Goal: Transaction & Acquisition: Book appointment/travel/reservation

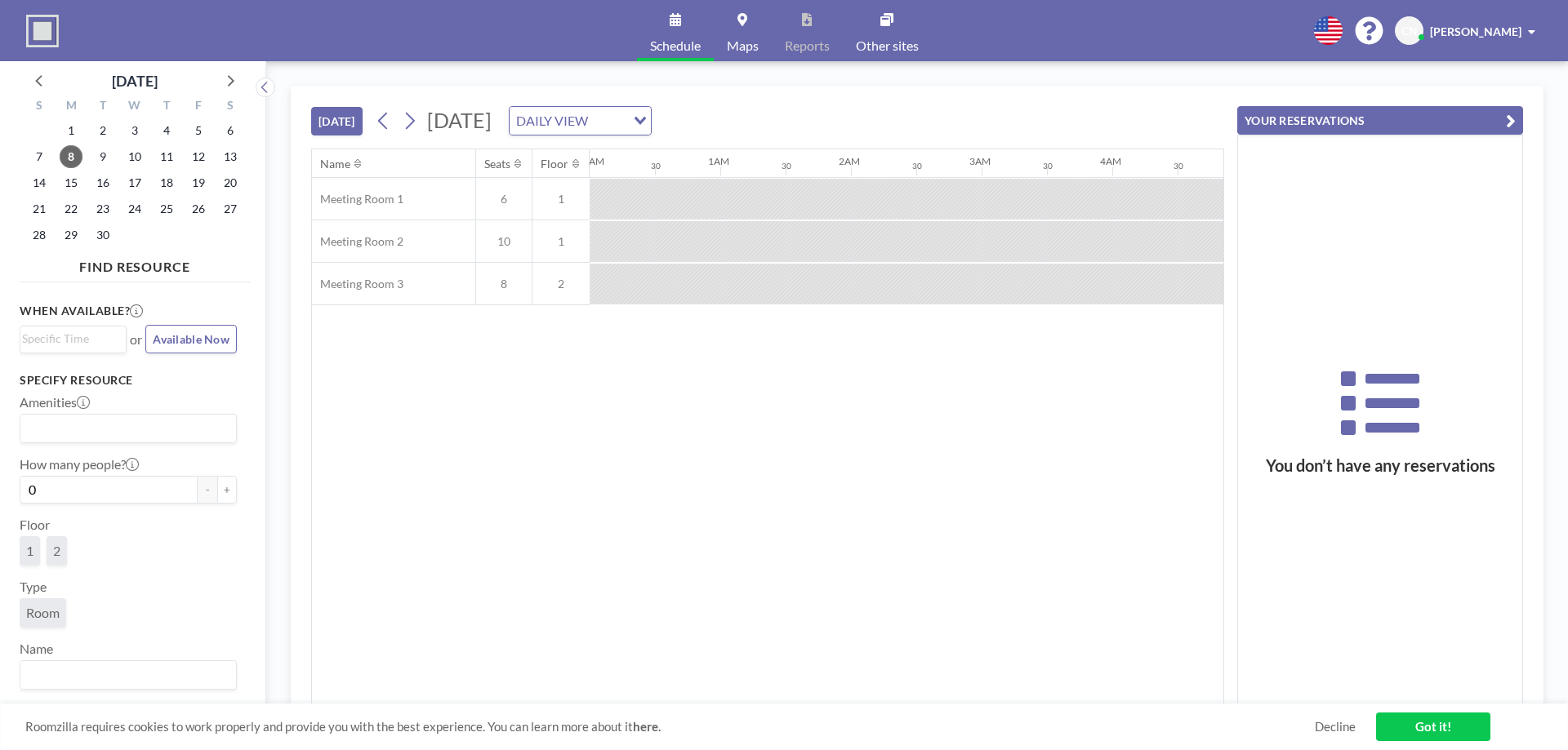
scroll to position [0, 1828]
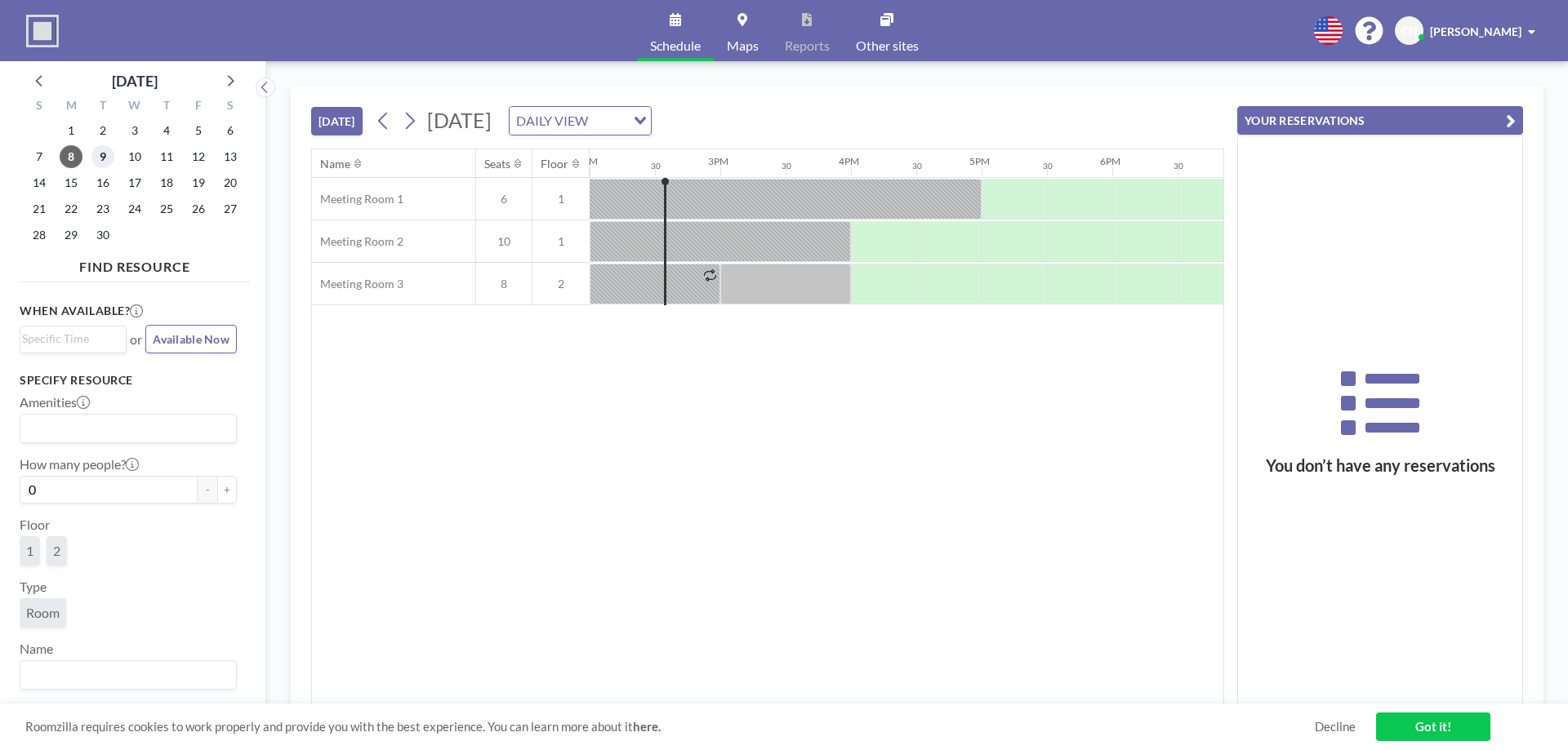
click at [100, 157] on span "9" at bounding box center [102, 156] width 23 height 23
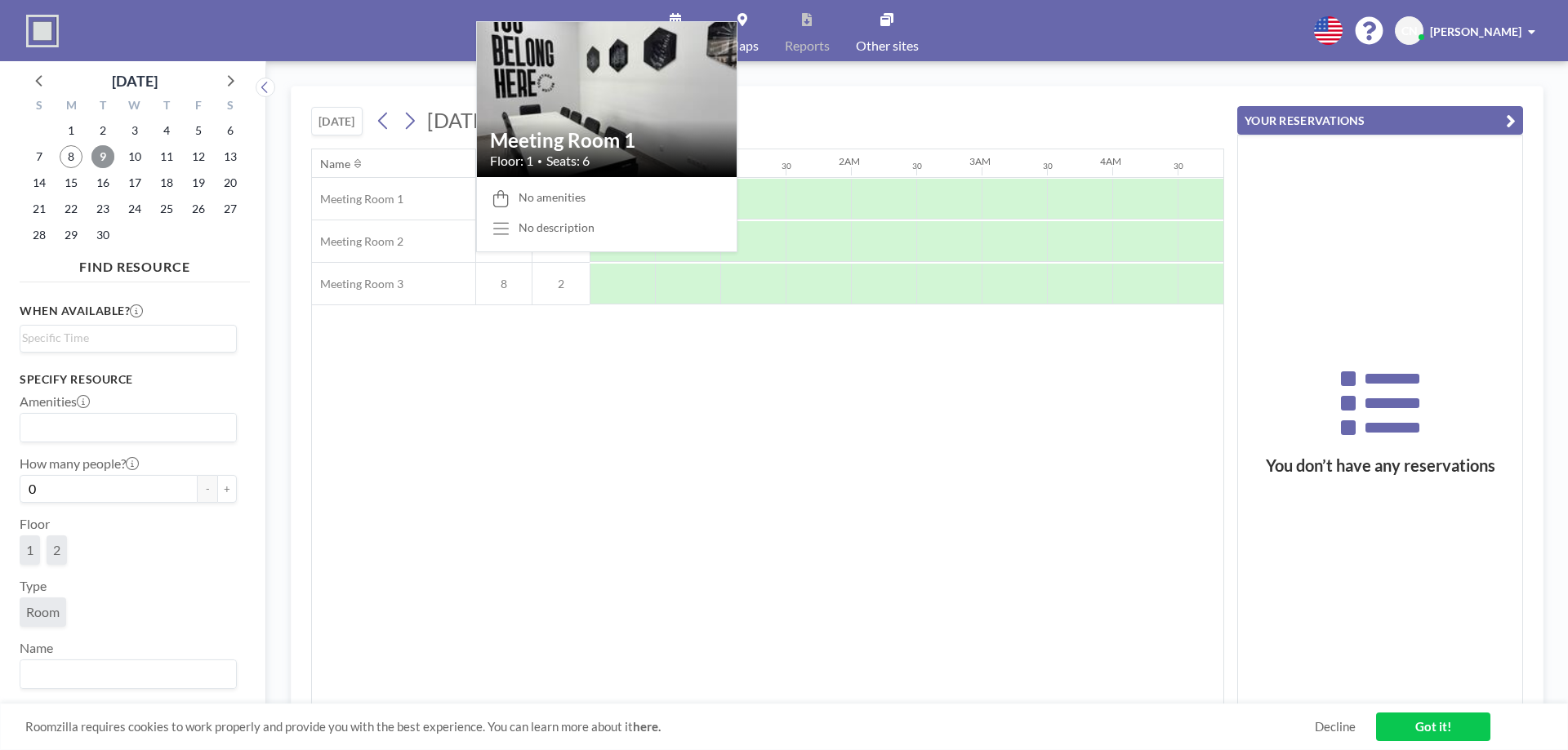
scroll to position [0, 980]
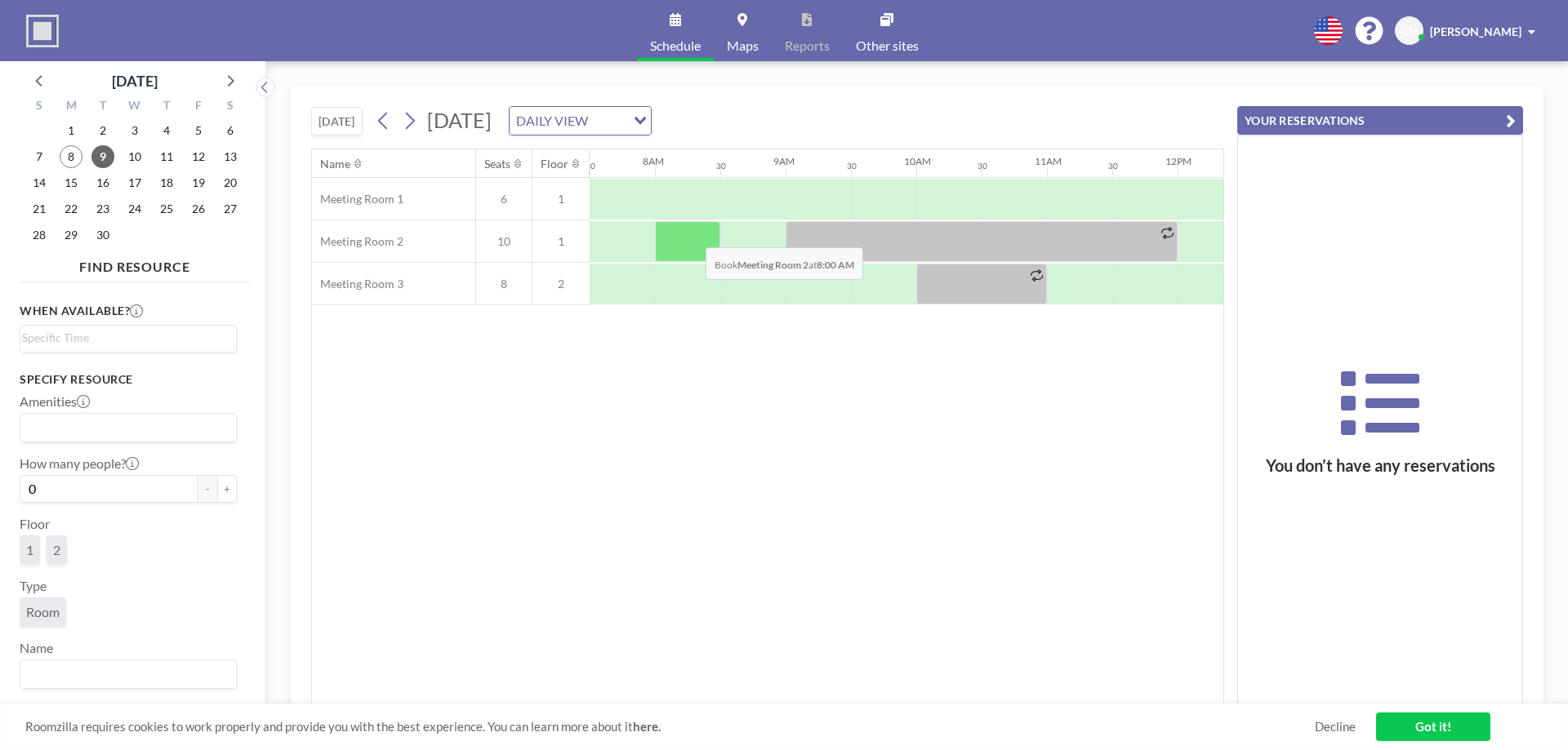
click at [692, 235] on div at bounding box center [687, 241] width 65 height 40
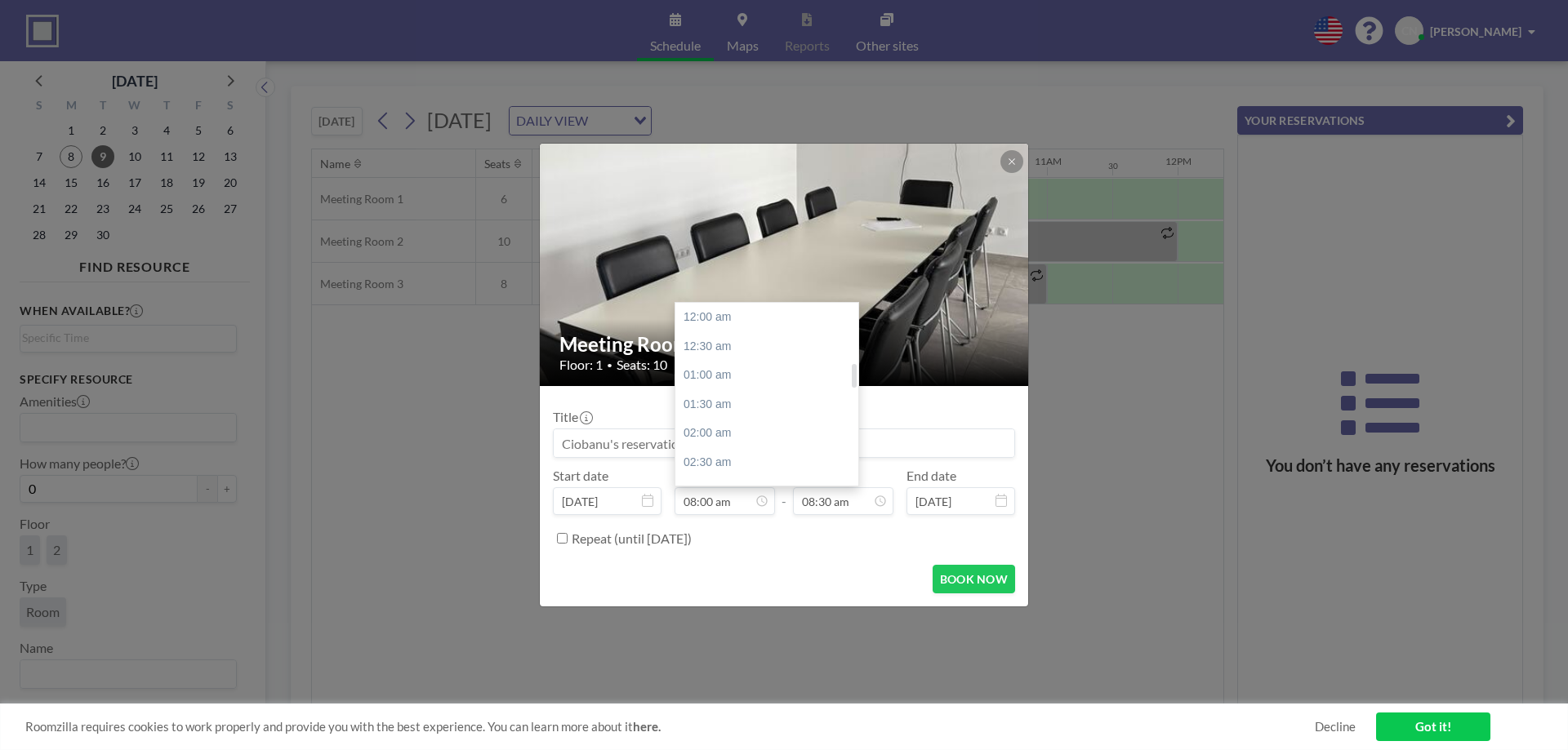
scroll to position [465, 0]
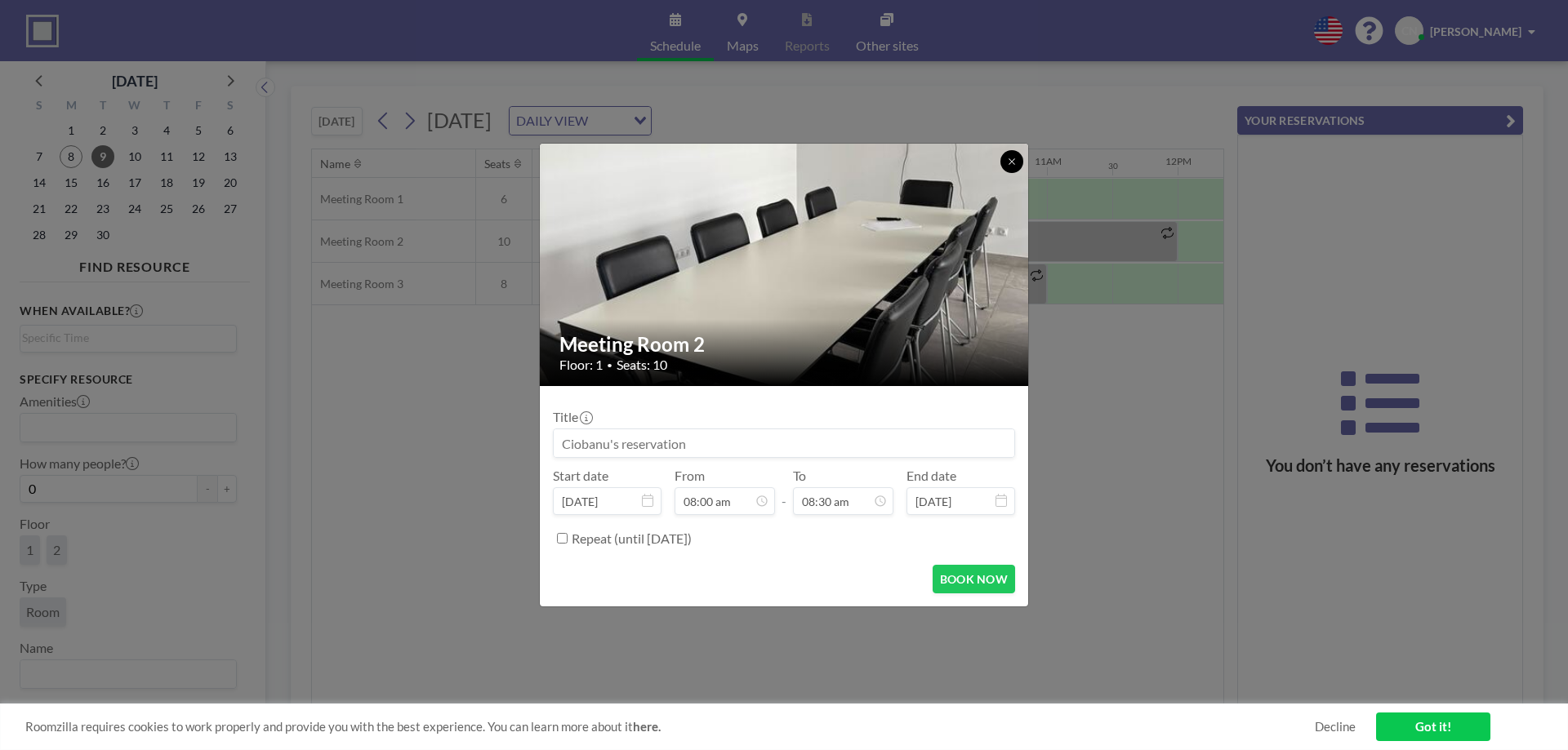
click at [1010, 168] on button at bounding box center [1011, 161] width 23 height 23
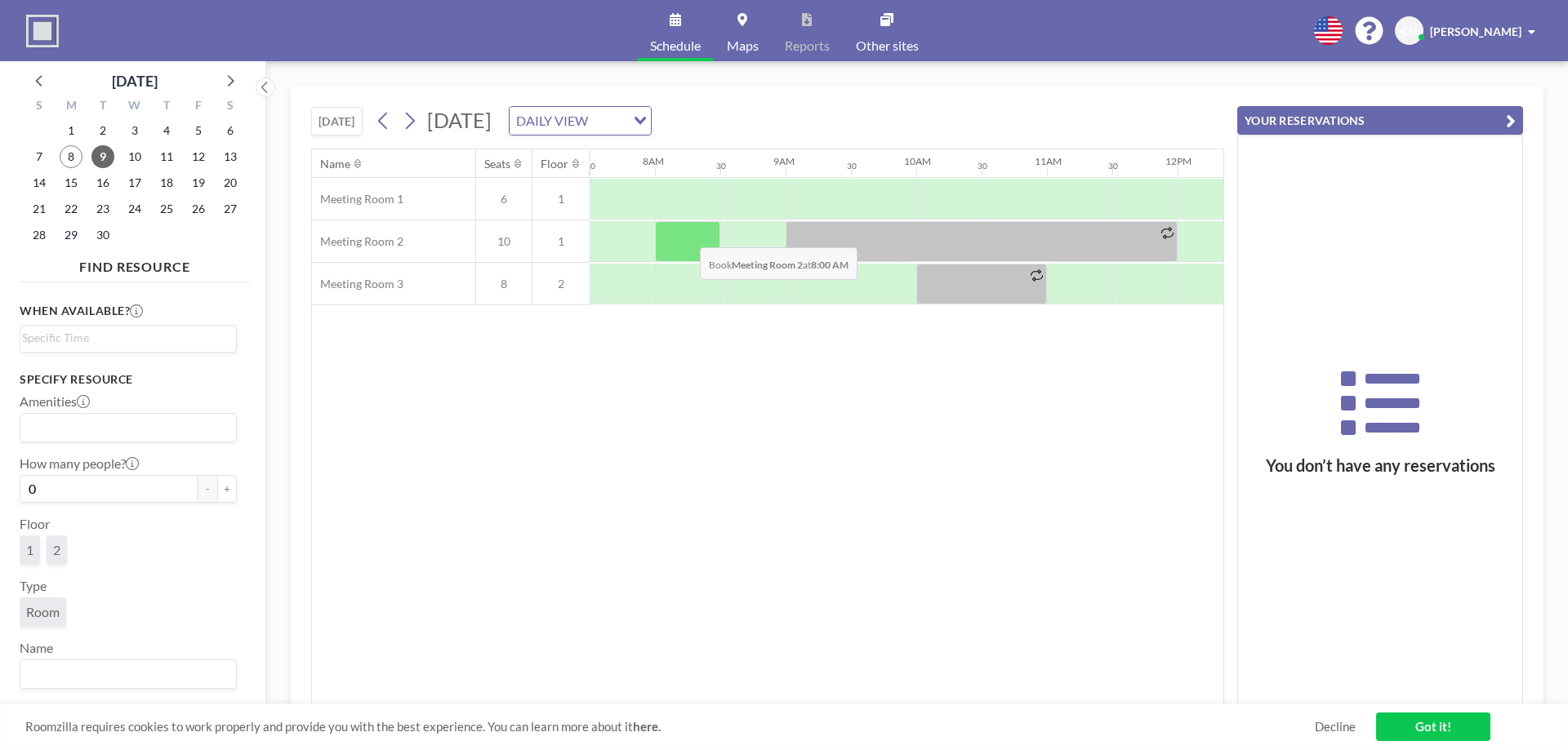
click at [687, 235] on div at bounding box center [687, 241] width 65 height 40
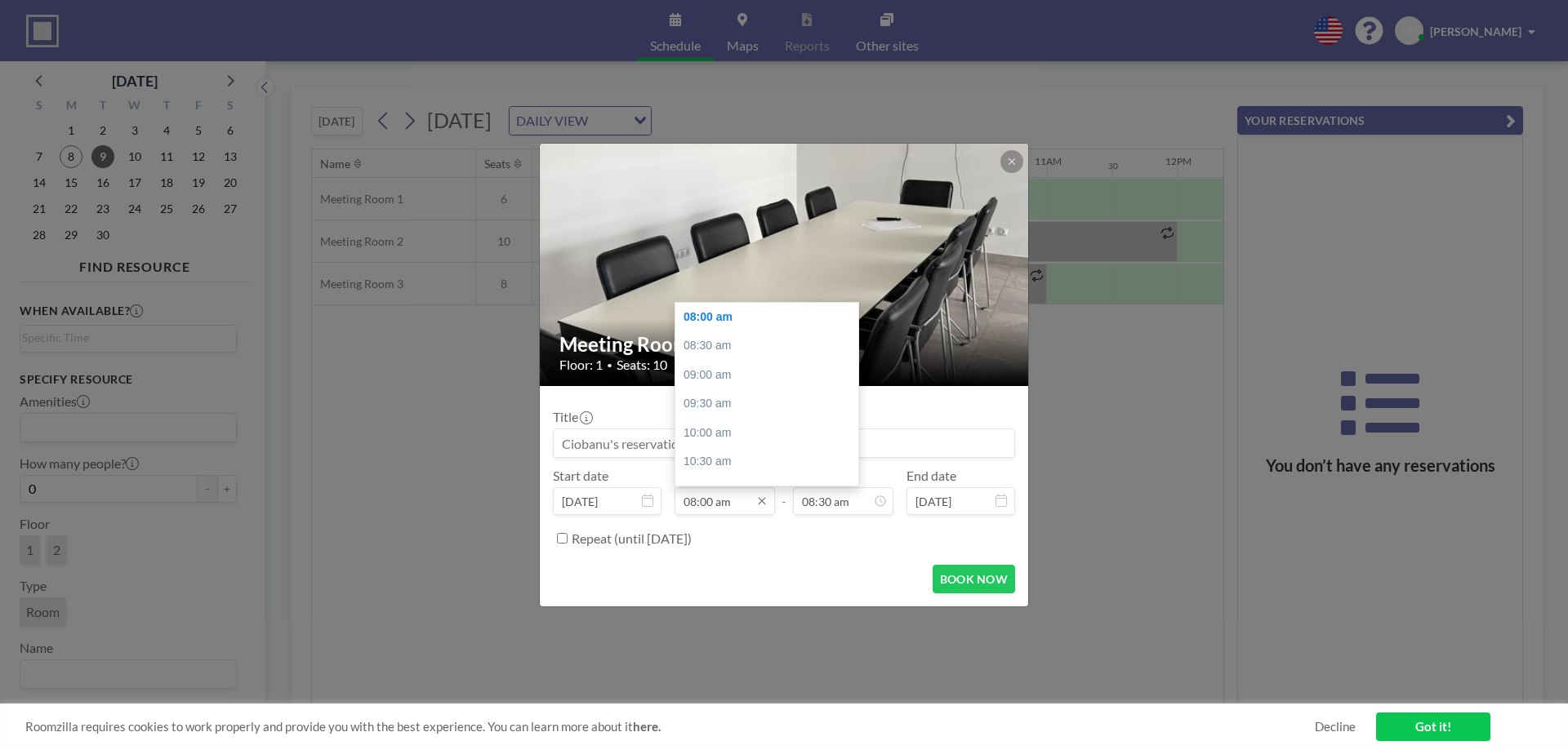
click at [722, 500] on input "08:00 am" at bounding box center [724, 501] width 100 height 28
click at [719, 371] on div "09:00 am" at bounding box center [771, 375] width 191 height 29
type input "09:00 am"
type input "09:30 am"
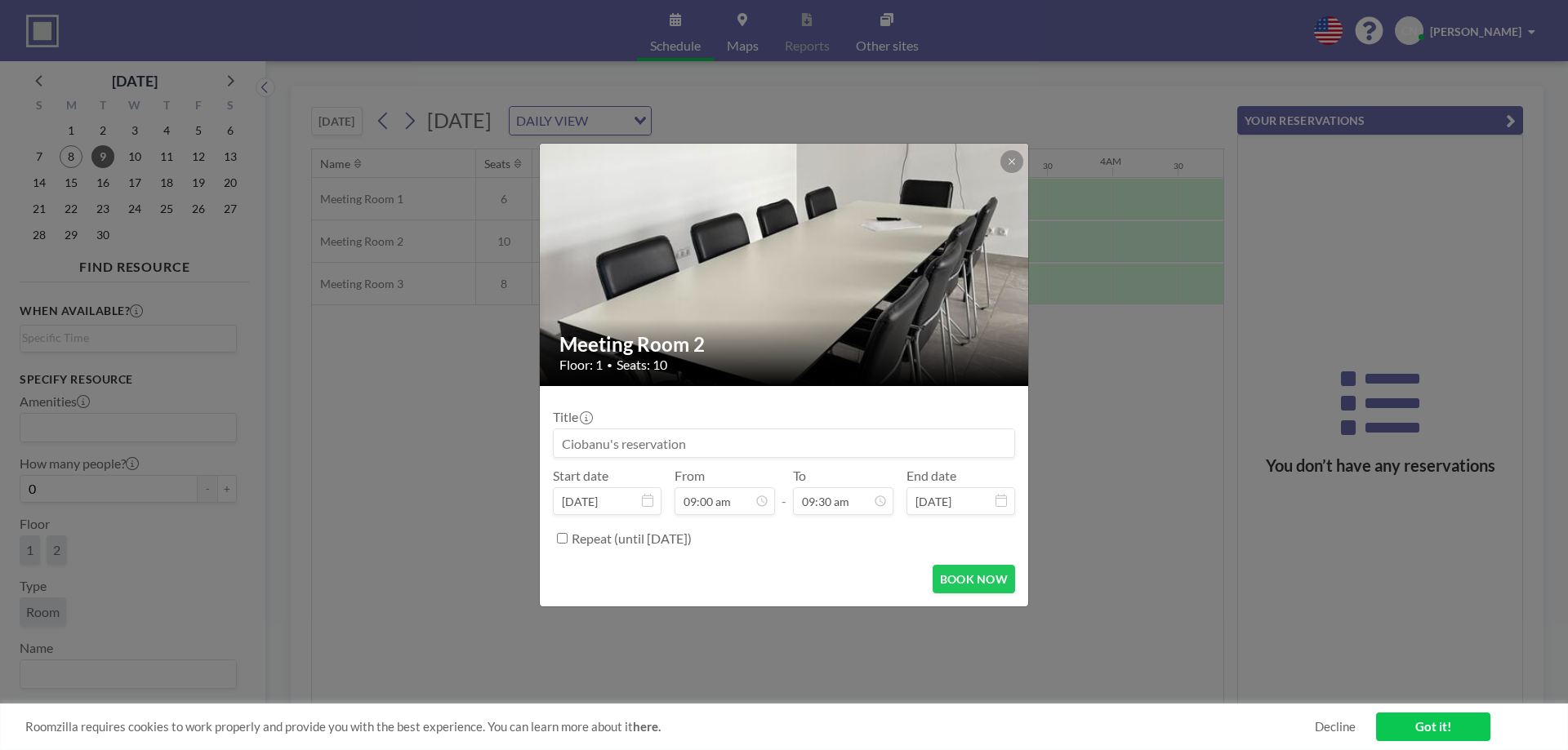
scroll to position [0, 1110]
click at [965, 584] on button "BOOK NOW" at bounding box center [974, 579] width 83 height 29
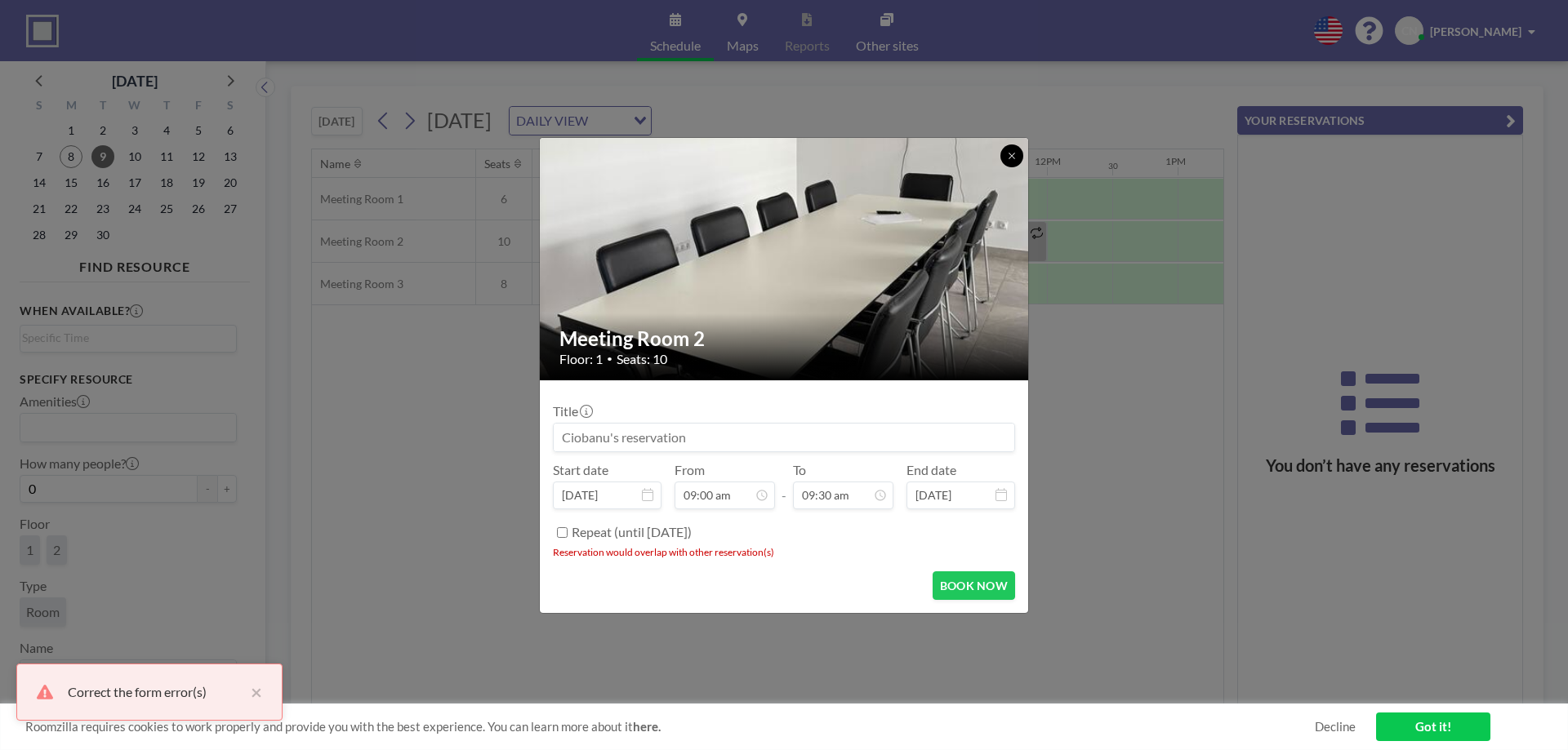
click at [1007, 158] on icon at bounding box center [1012, 156] width 10 height 10
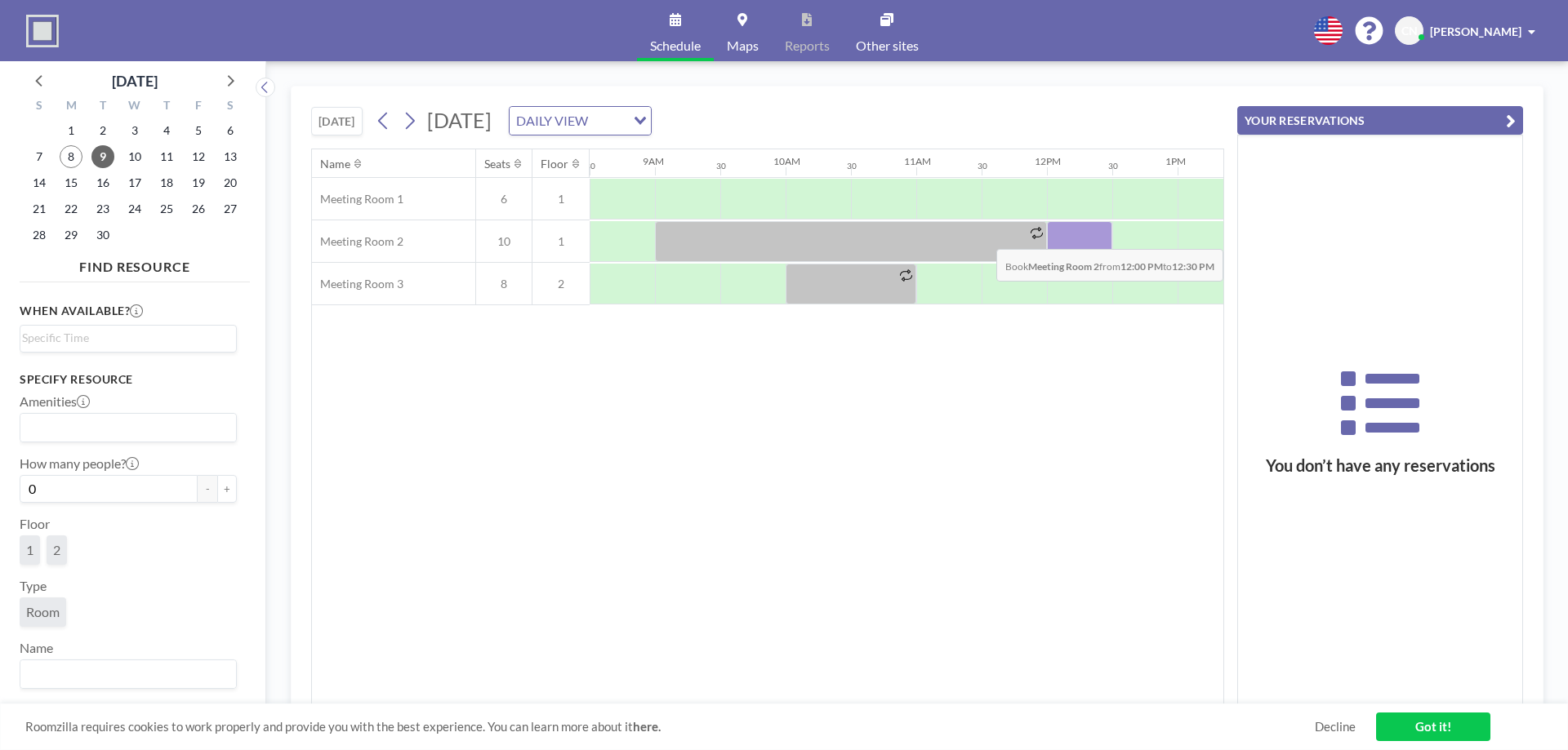
click at [1087, 237] on div at bounding box center [1079, 241] width 65 height 40
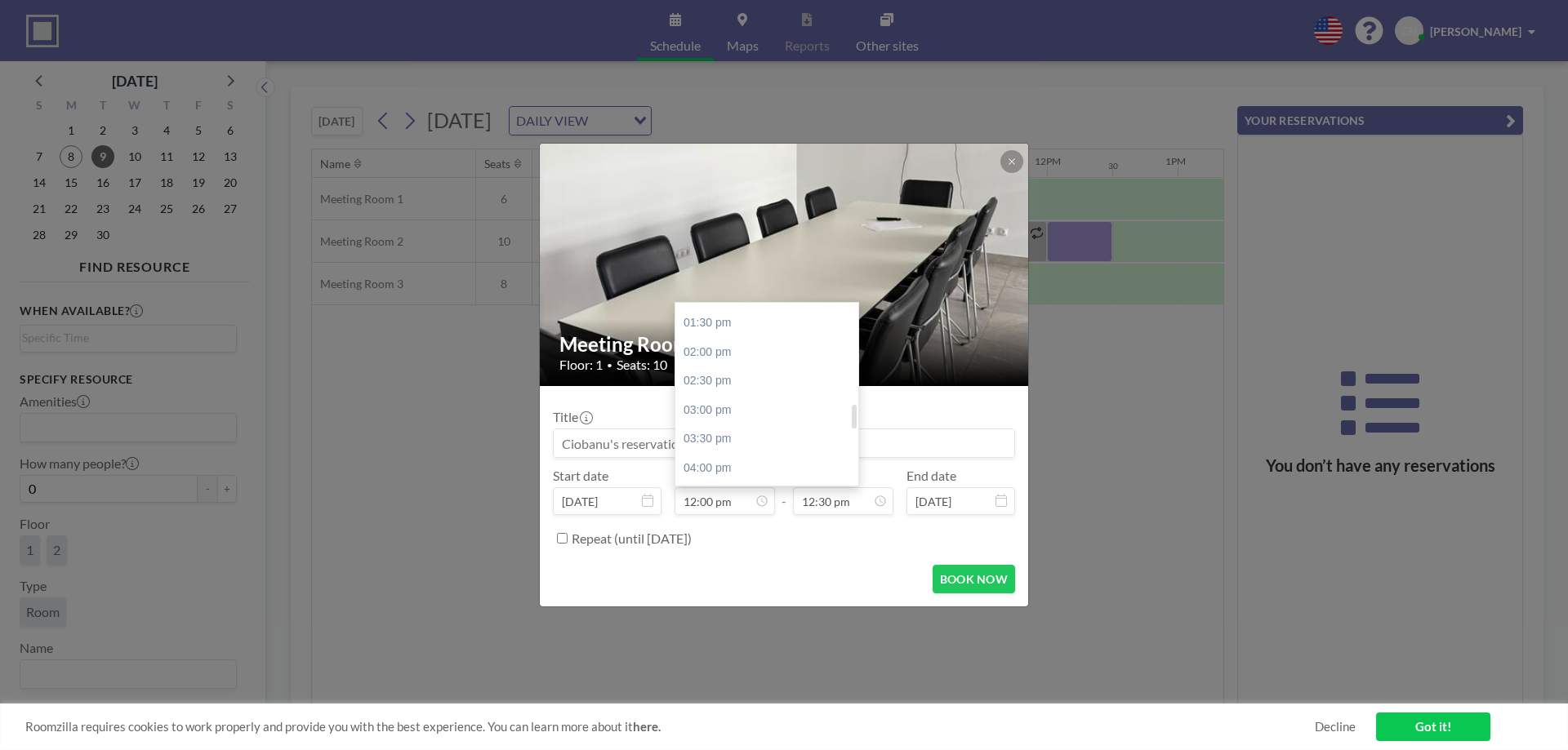
scroll to position [860, 0]
click at [721, 440] on div "05:00 pm" at bounding box center [771, 444] width 191 height 29
type input "05:00 pm"
type input "05:30 pm"
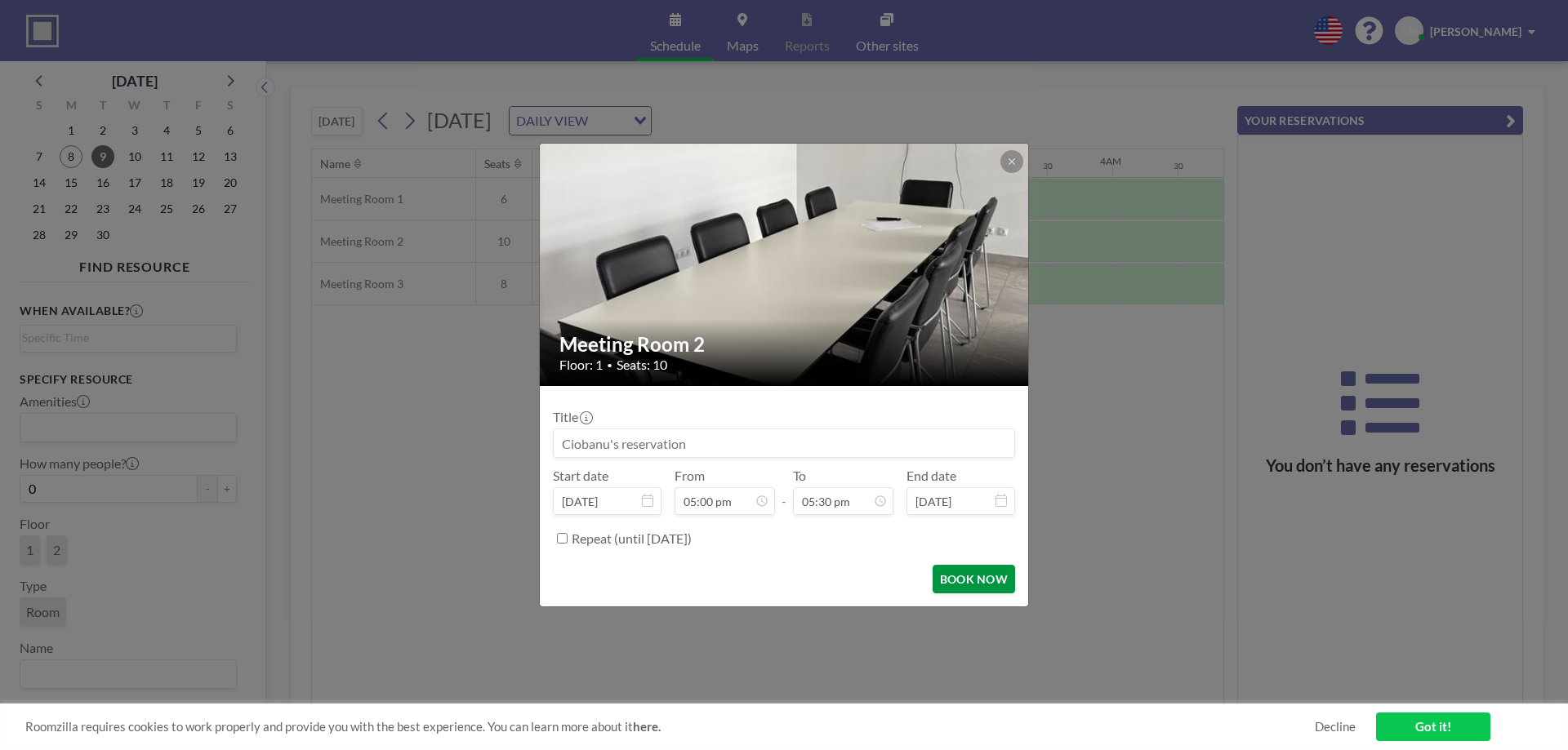
scroll to position [0, 2156]
click at [983, 583] on button "BOOK NOW" at bounding box center [974, 579] width 83 height 29
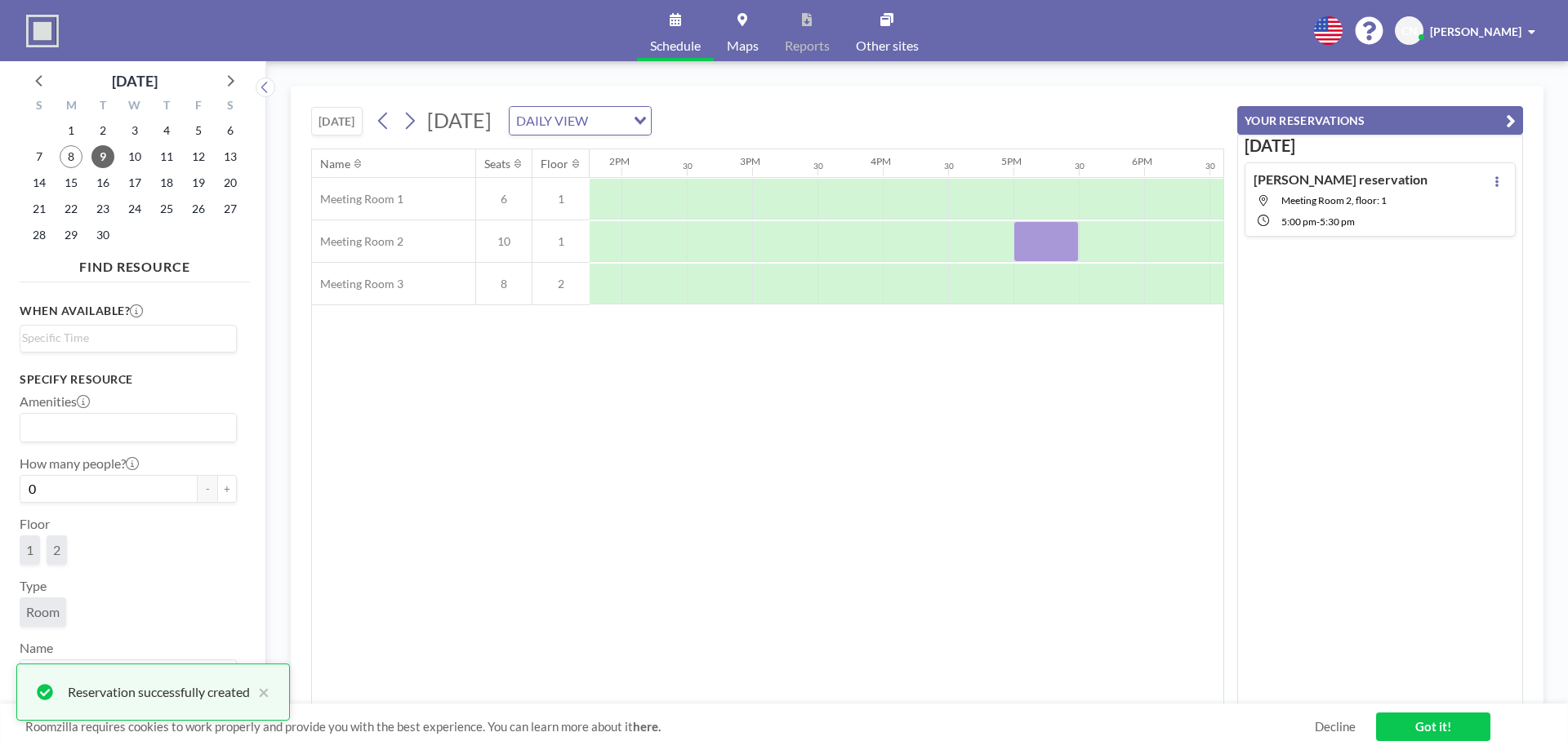
scroll to position [0, 1845]
click at [1003, 245] on div at bounding box center [998, 241] width 65 height 40
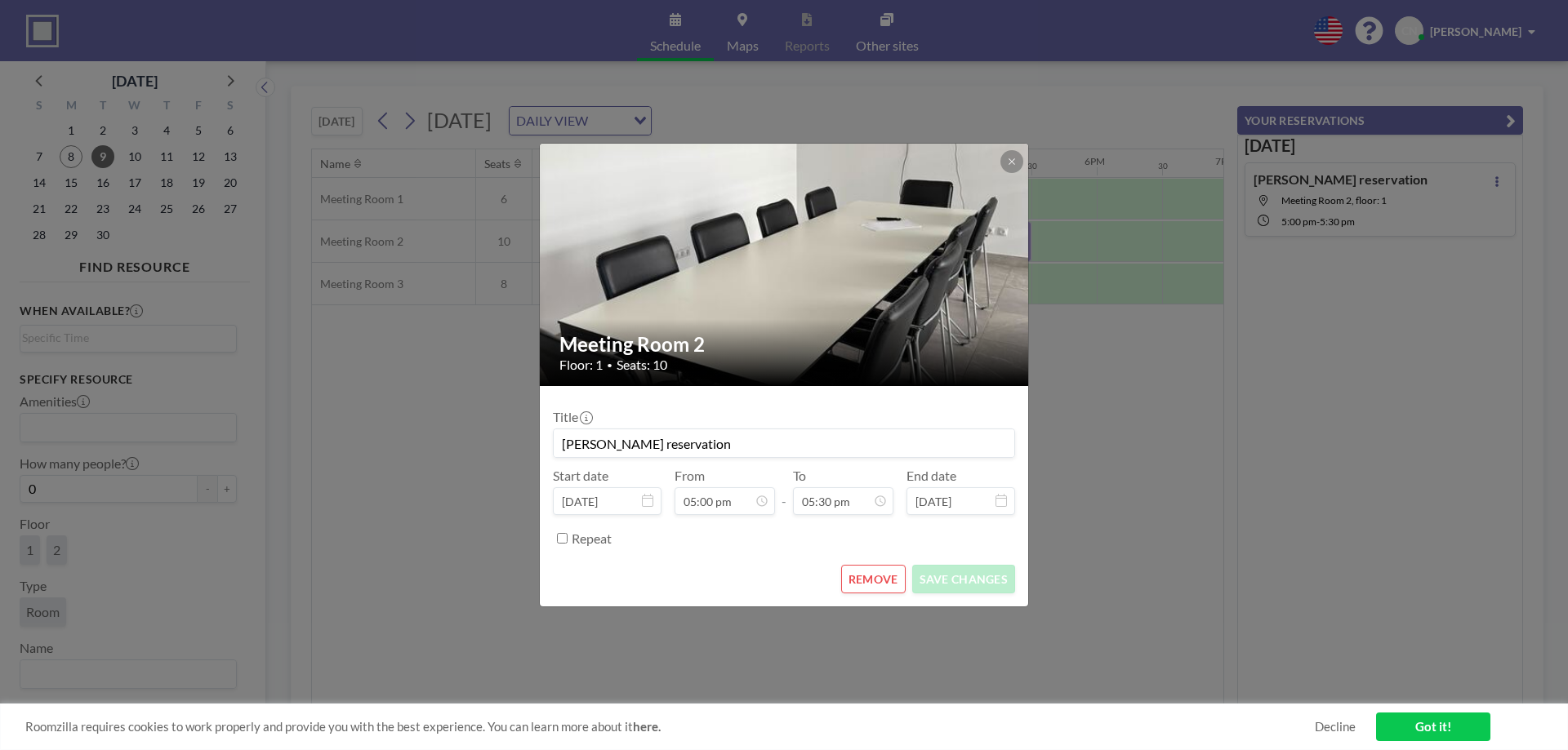
click at [882, 583] on button "REMOVE" at bounding box center [873, 579] width 65 height 29
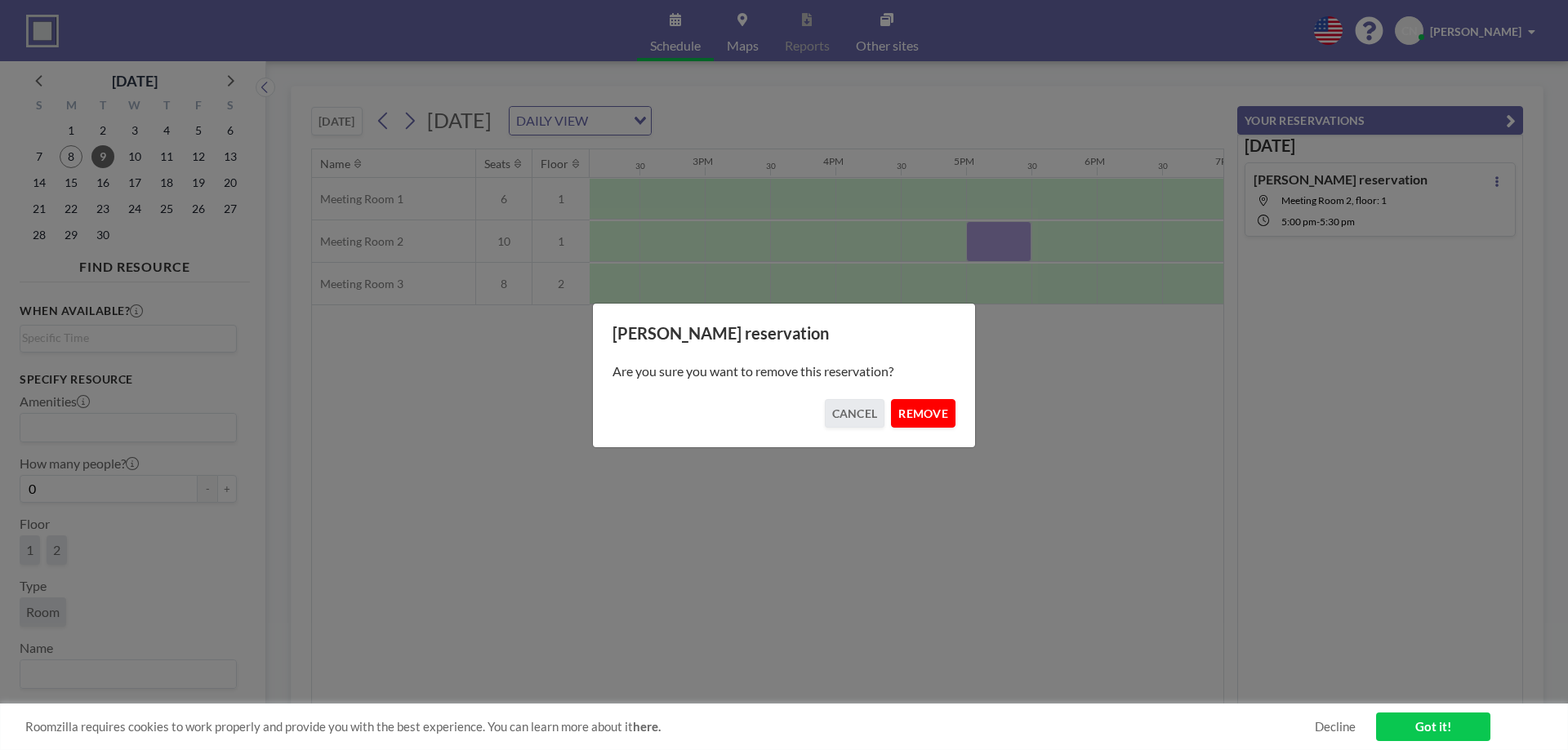
click at [911, 412] on button "REMOVE" at bounding box center [923, 414] width 65 height 29
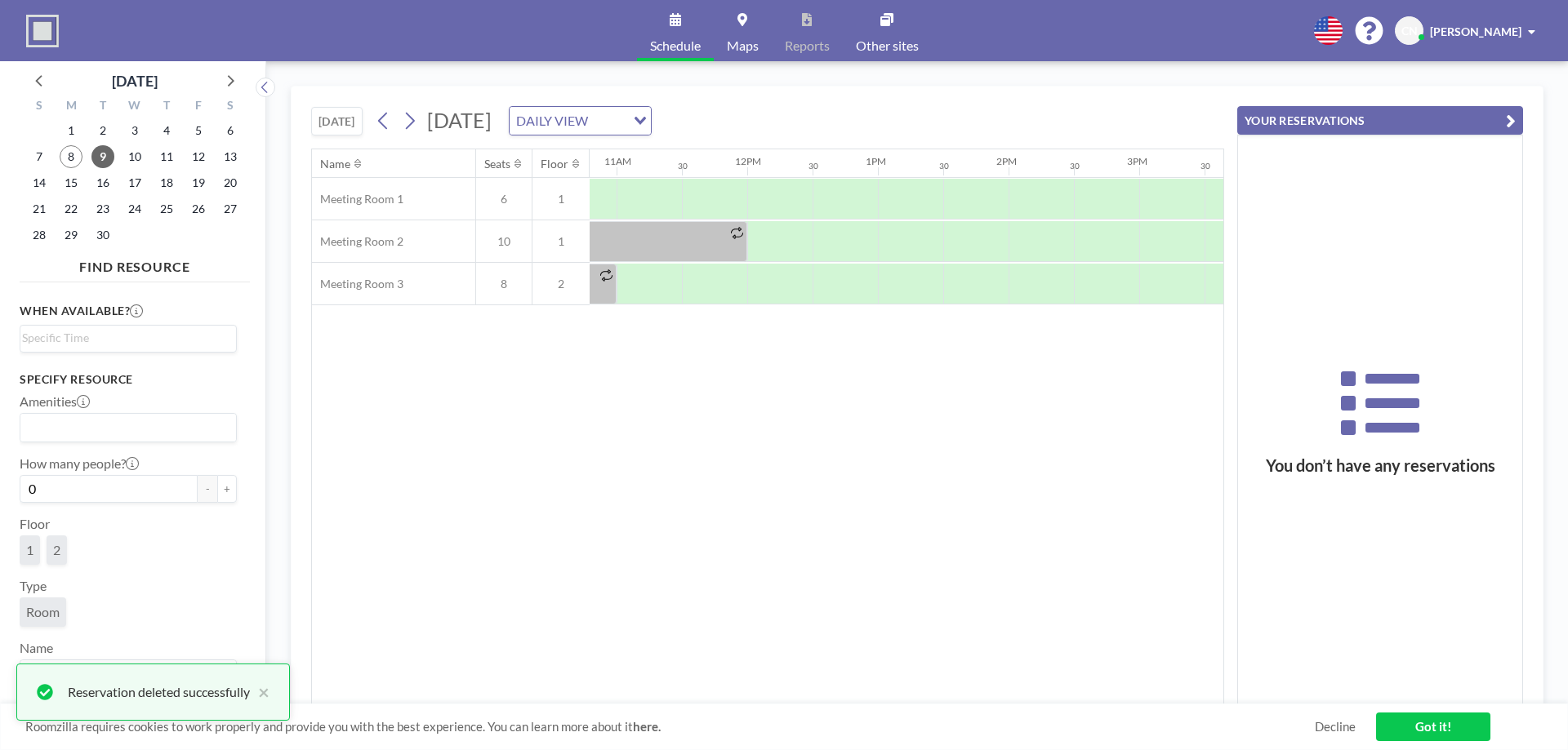
scroll to position [0, 1353]
click at [835, 246] on div at bounding box center [836, 241] width 65 height 40
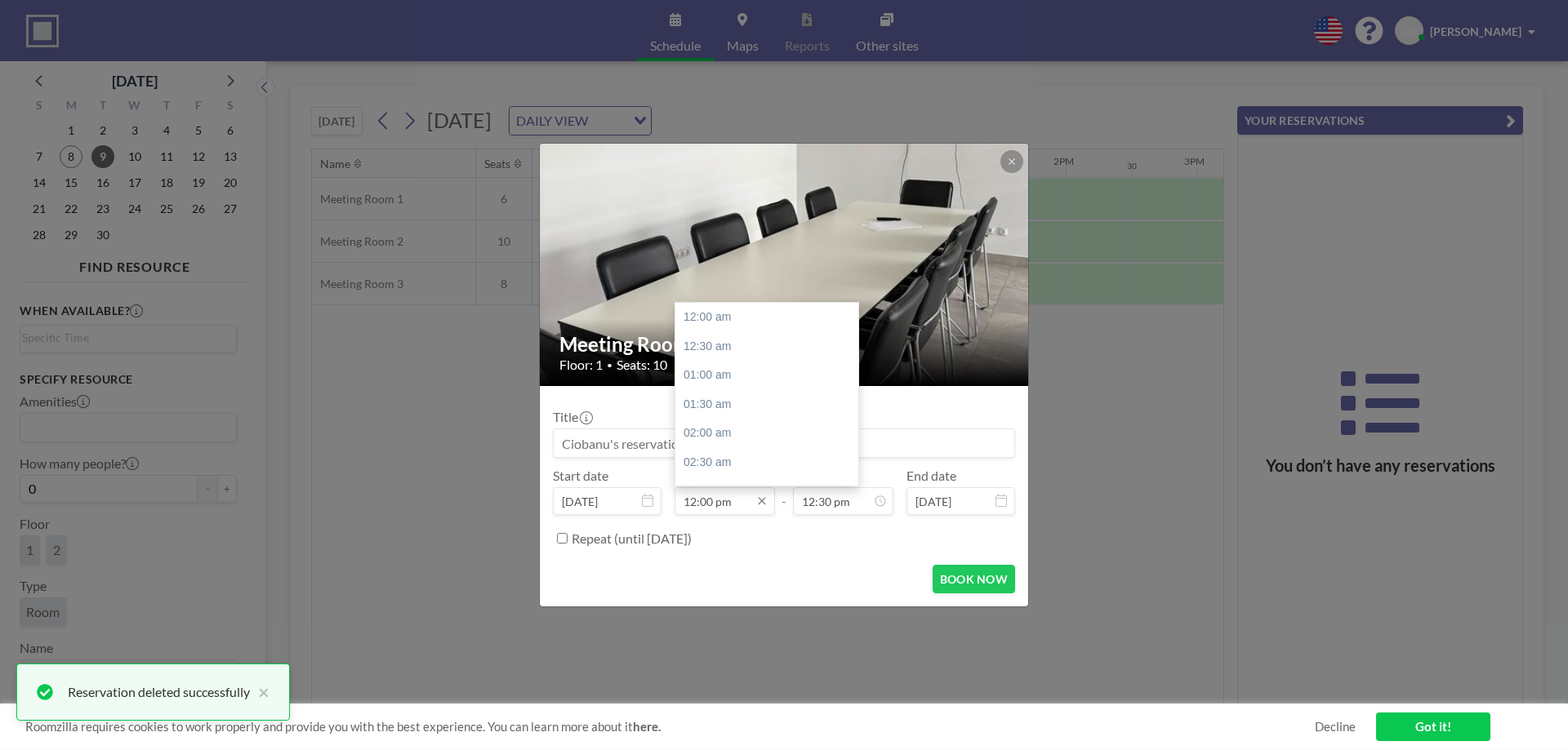
scroll to position [697, 0]
click at [723, 506] on input "12:00 pm" at bounding box center [724, 501] width 100 height 28
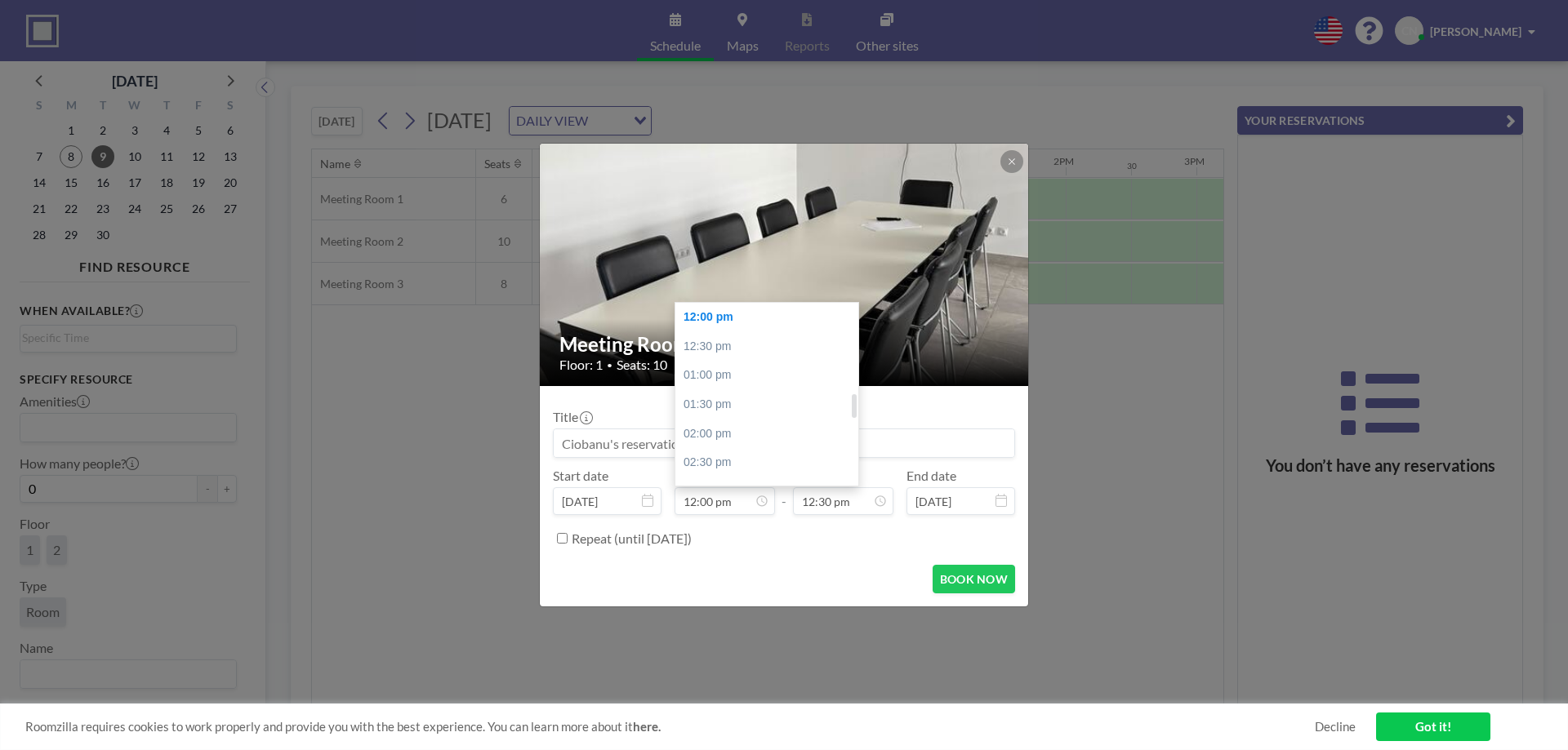
click at [732, 324] on div "12:00 pm" at bounding box center [771, 317] width 191 height 29
click at [822, 497] on input "12:30 pm" at bounding box center [842, 501] width 100 height 28
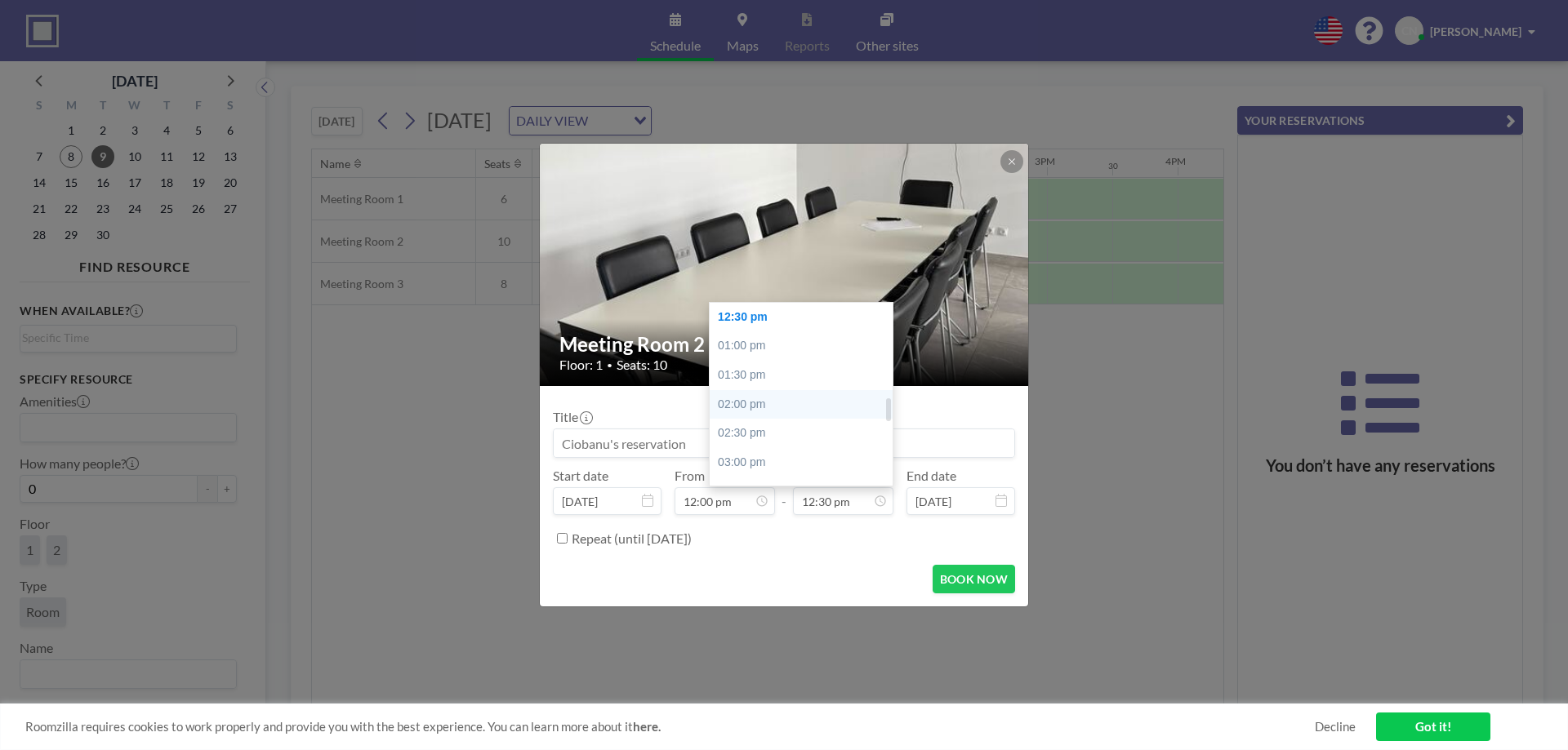
scroll to position [890, 0]
click at [761, 421] on div "05:00 pm" at bounding box center [805, 415] width 191 height 29
type input "05:00 pm"
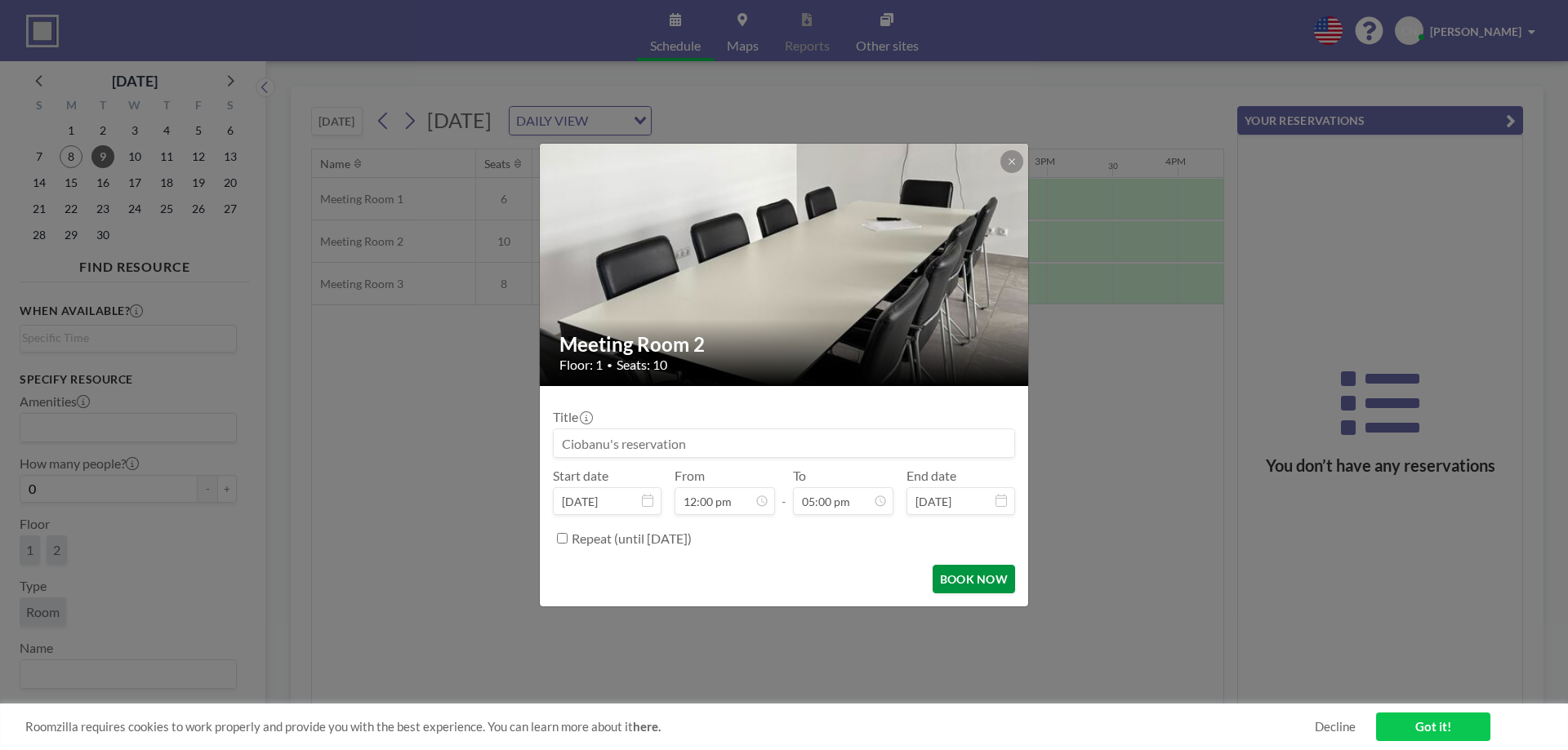
click at [972, 587] on button "BOOK NOW" at bounding box center [974, 579] width 83 height 29
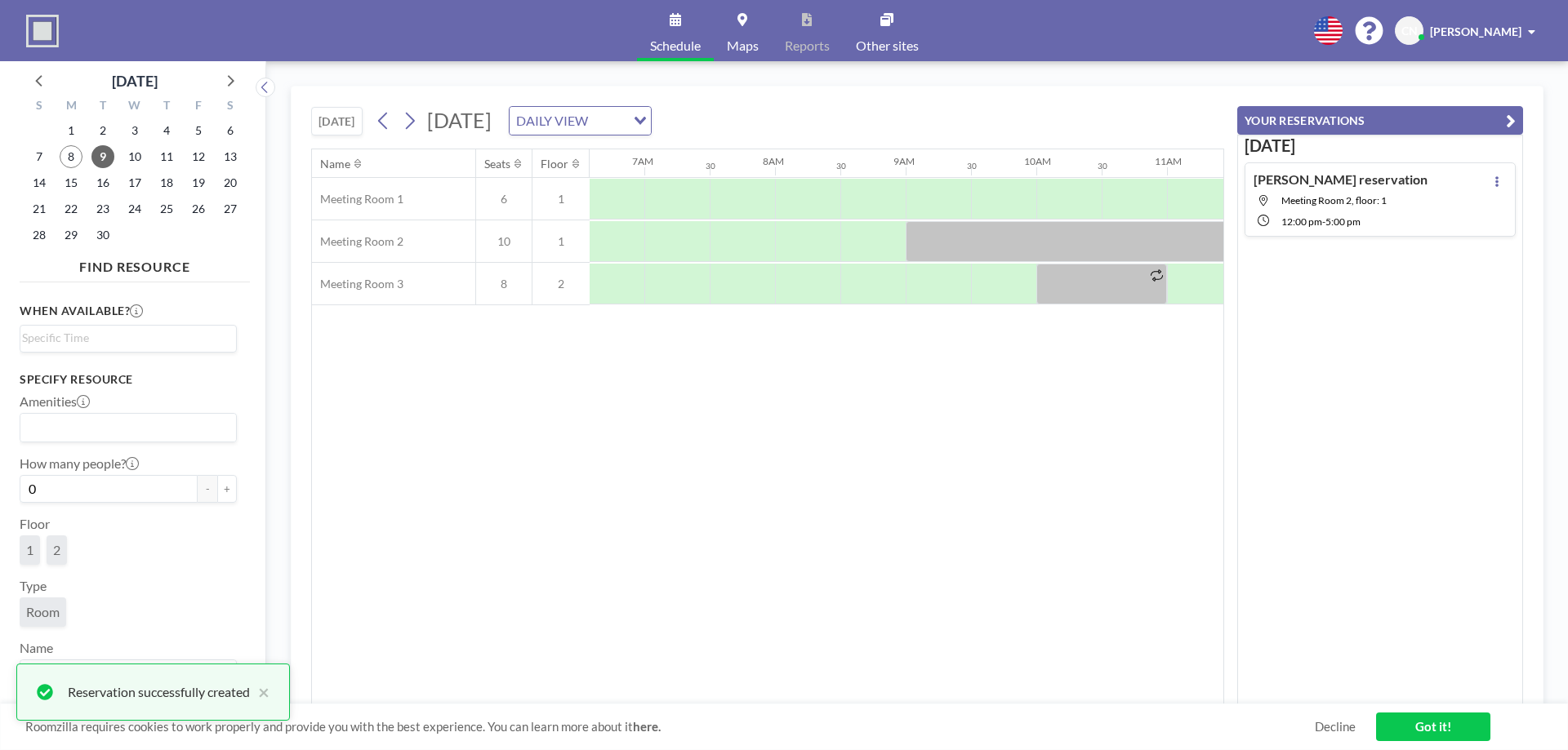
scroll to position [0, 788]
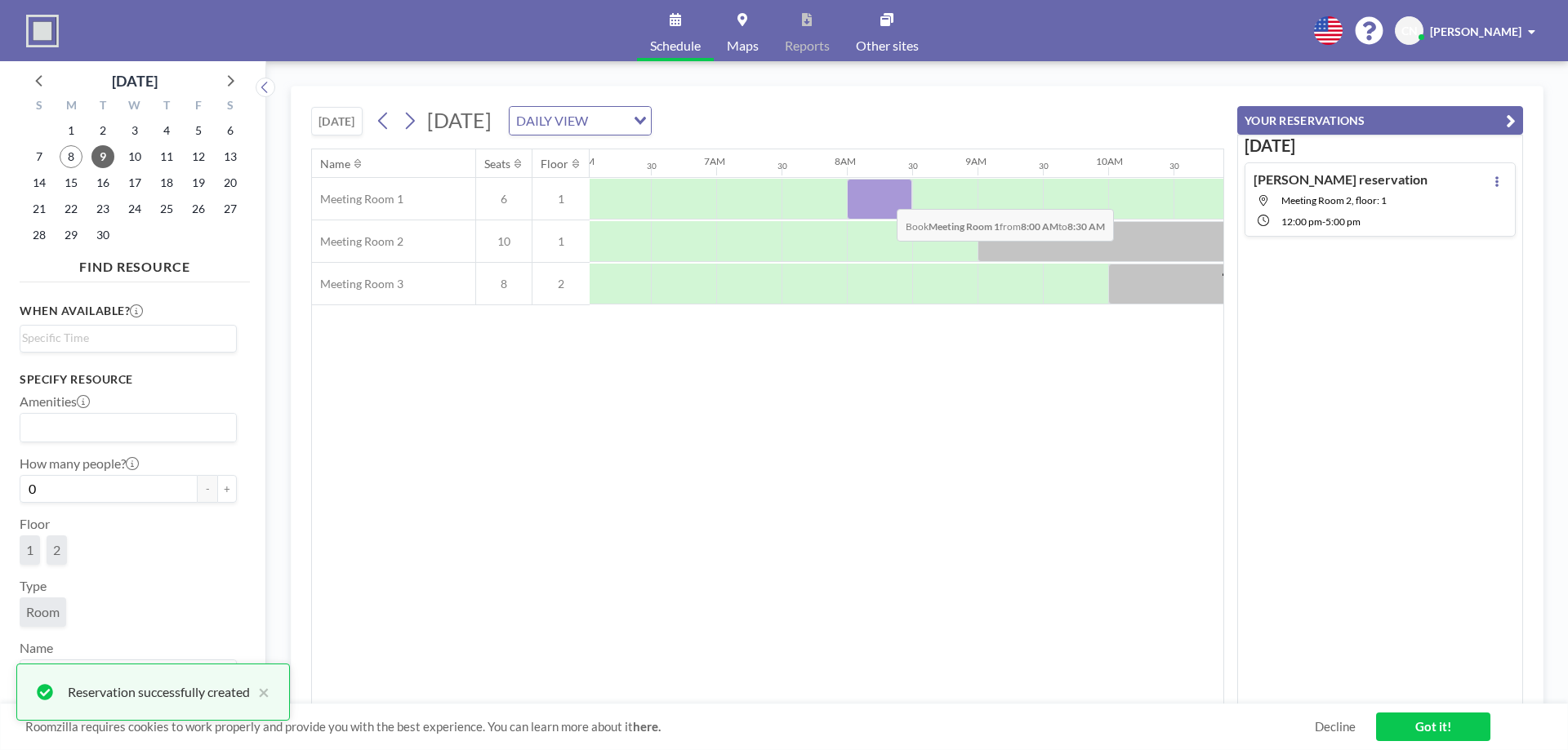
click at [883, 196] on div at bounding box center [878, 199] width 65 height 40
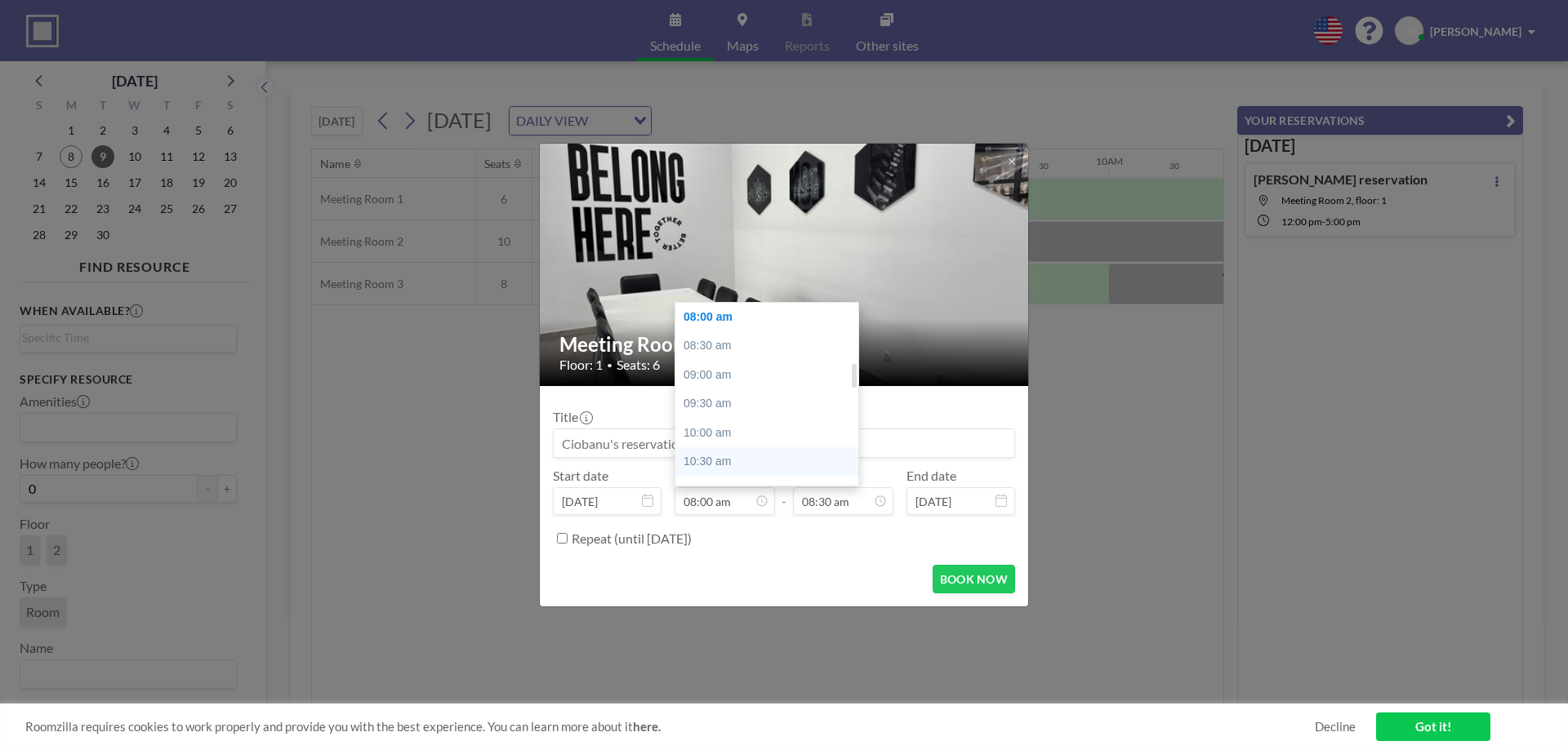
scroll to position [547, 0]
click at [723, 460] on div "12:00 pm" at bounding box center [771, 468] width 191 height 29
type input "12:00 pm"
type input "12:30 pm"
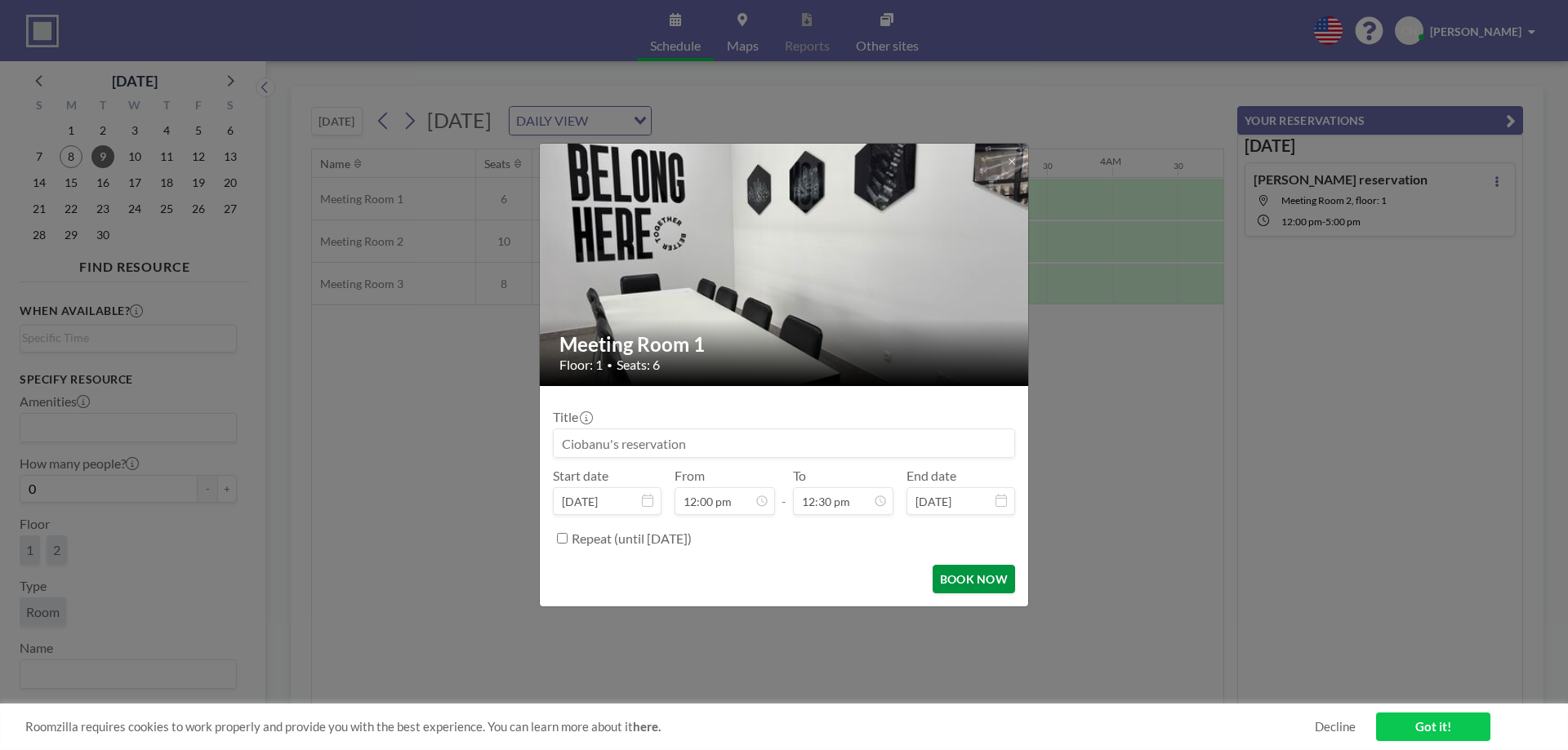
scroll to position [0, 1502]
click at [966, 578] on button "BOOK NOW" at bounding box center [974, 579] width 83 height 29
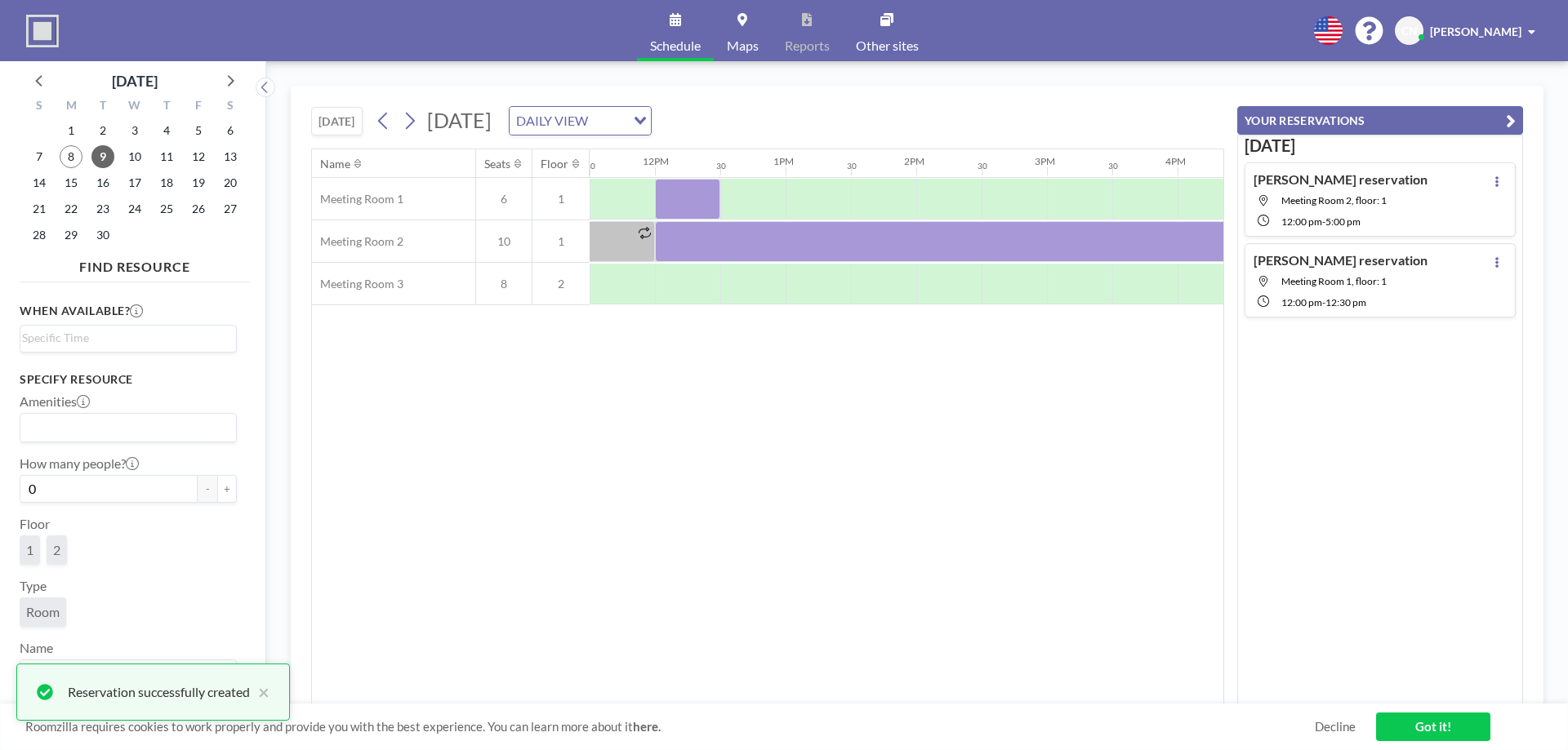
scroll to position [0, 1209]
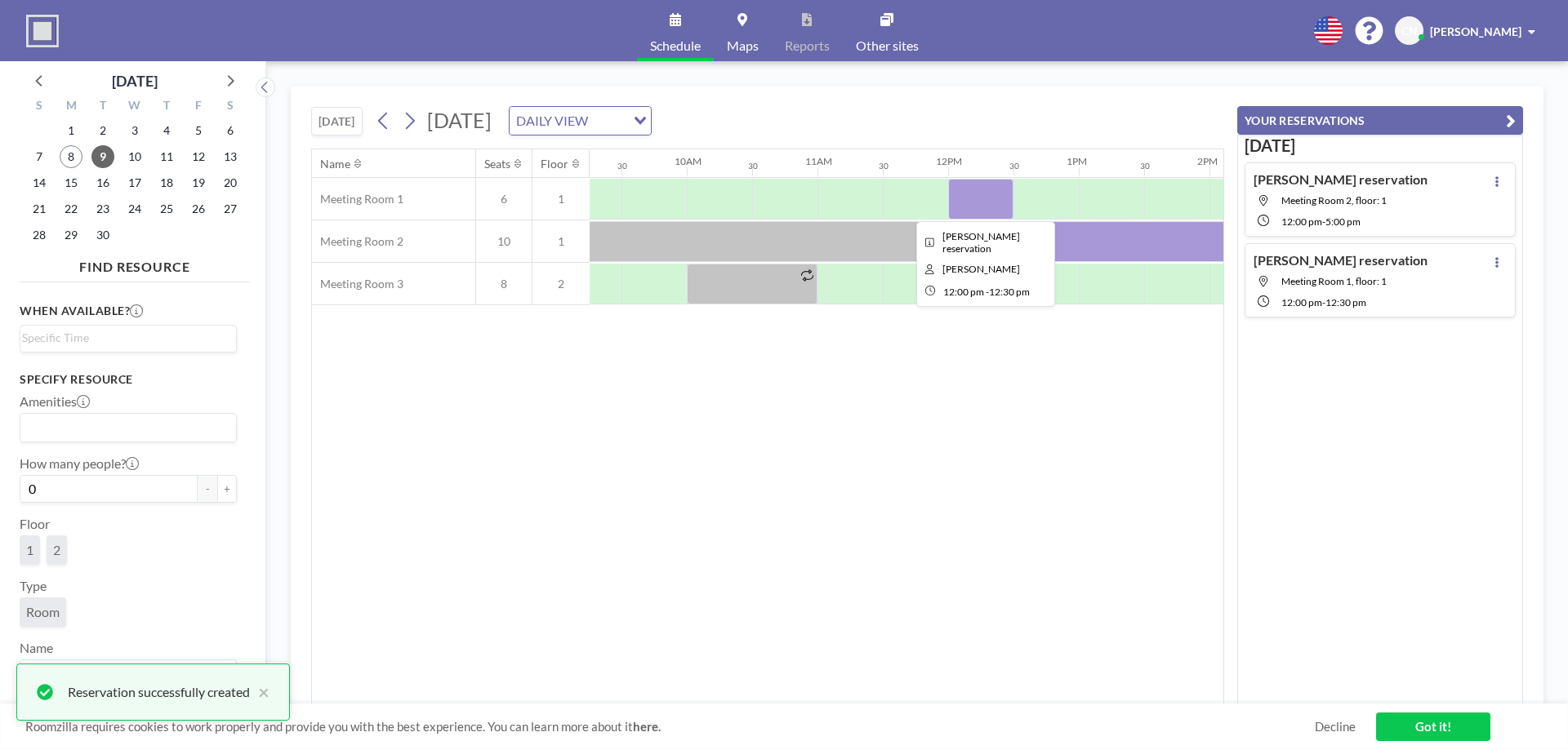
click at [975, 199] on div at bounding box center [980, 199] width 65 height 40
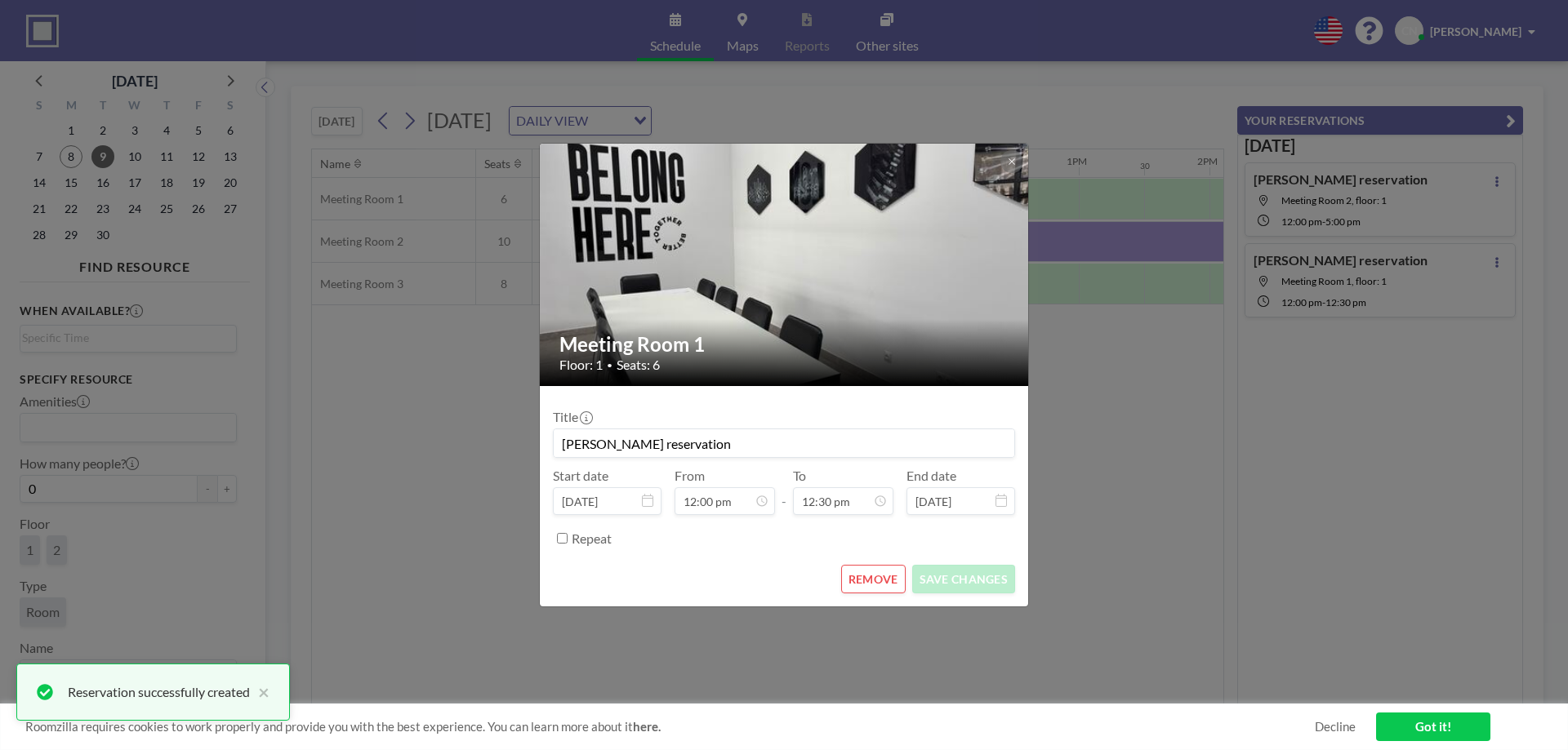
scroll to position [726, 0]
click at [713, 516] on div "Title [PERSON_NAME] reservation Start date [DATE] From 12:00 pm - To 12:30 pm E…" at bounding box center [784, 475] width 462 height 153
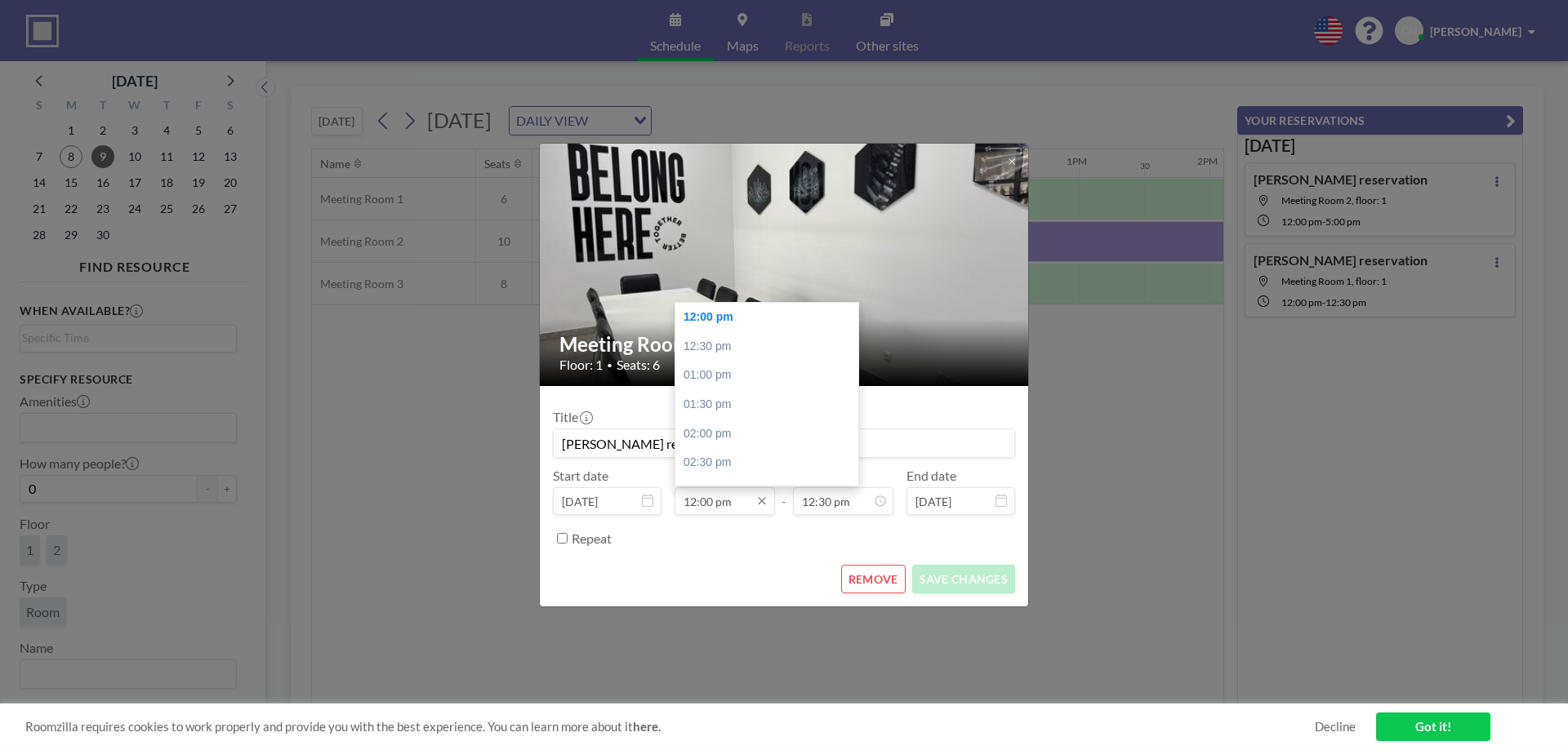
click at [712, 503] on input "12:00 pm" at bounding box center [724, 501] width 100 height 28
click at [713, 497] on input "12:00 pm" at bounding box center [724, 501] width 100 height 28
click at [703, 335] on div "08:00 am" at bounding box center [771, 330] width 191 height 29
type input "08:00 am"
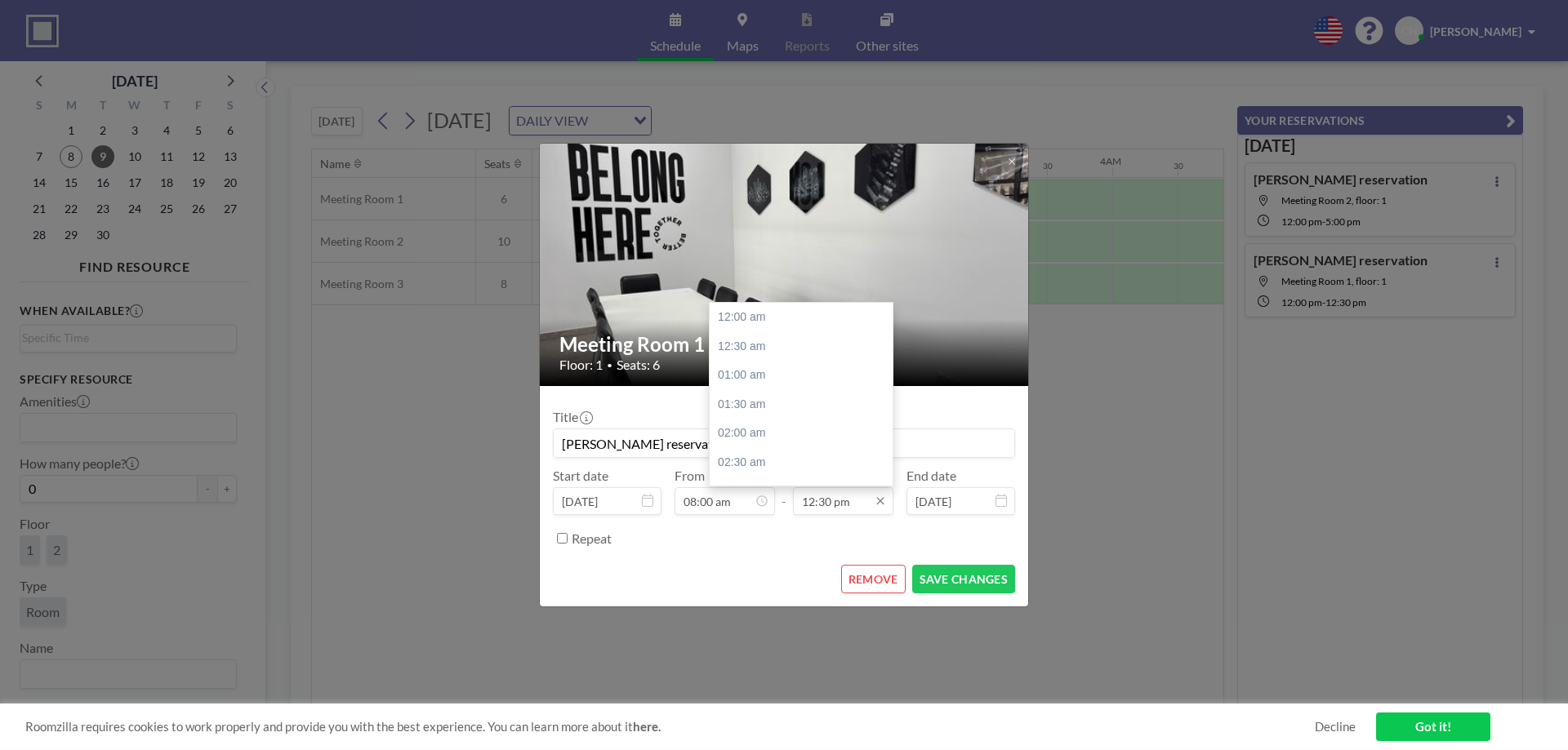
scroll to position [0, 0]
click at [748, 370] on div "12:00 pm" at bounding box center [805, 369] width 191 height 29
type input "12:00 pm"
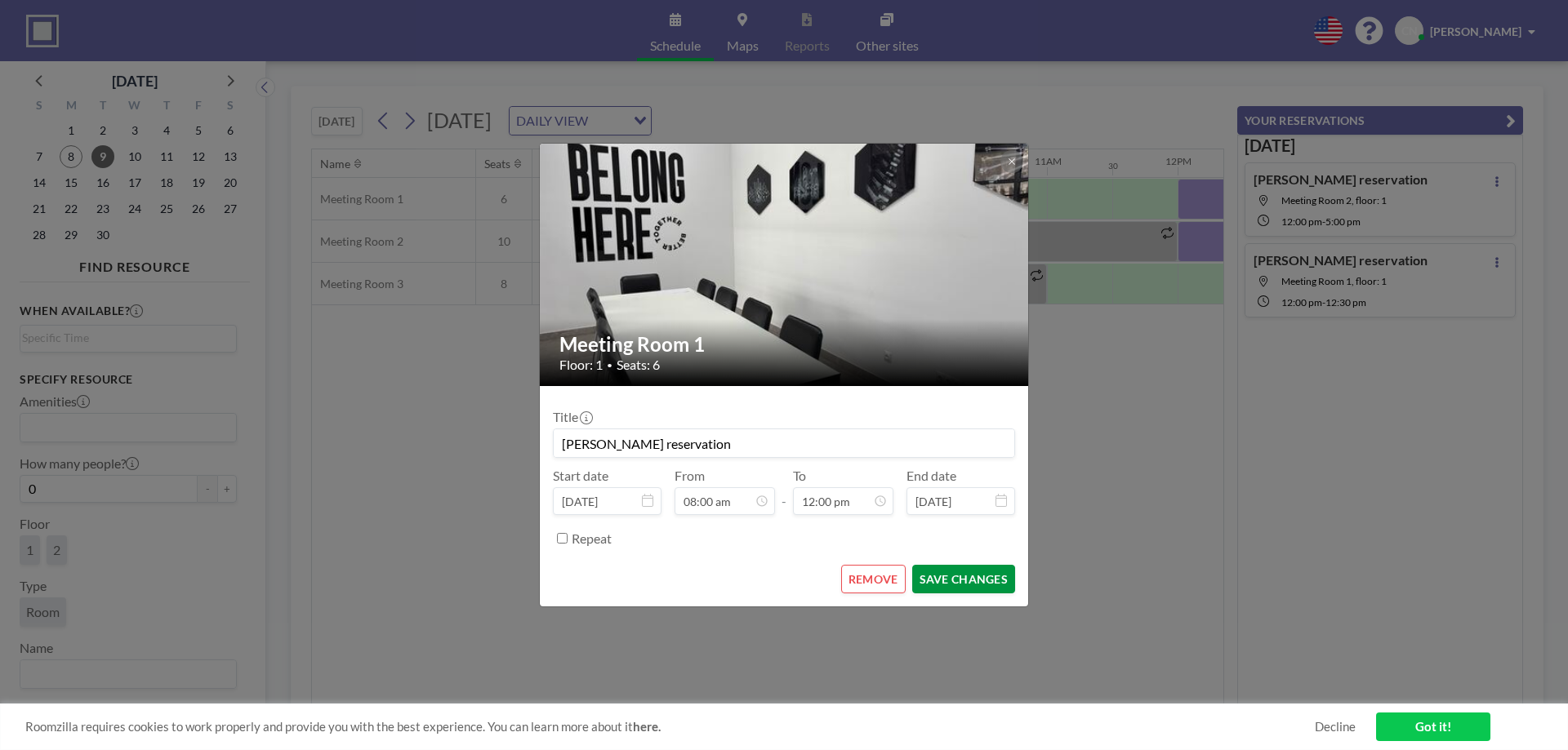
click at [957, 577] on button "SAVE CHANGES" at bounding box center [964, 579] width 103 height 29
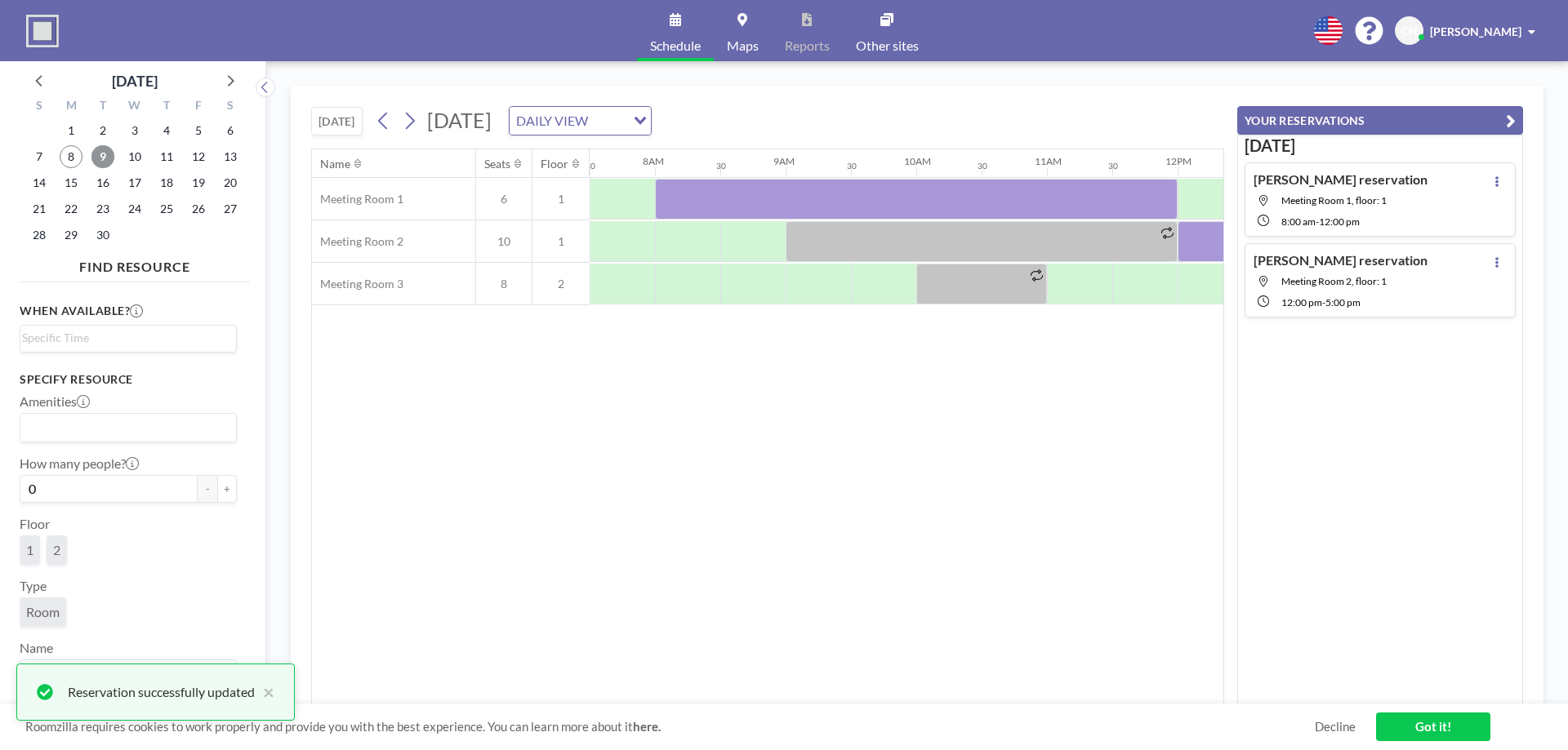
click at [107, 154] on span "9" at bounding box center [102, 156] width 23 height 23
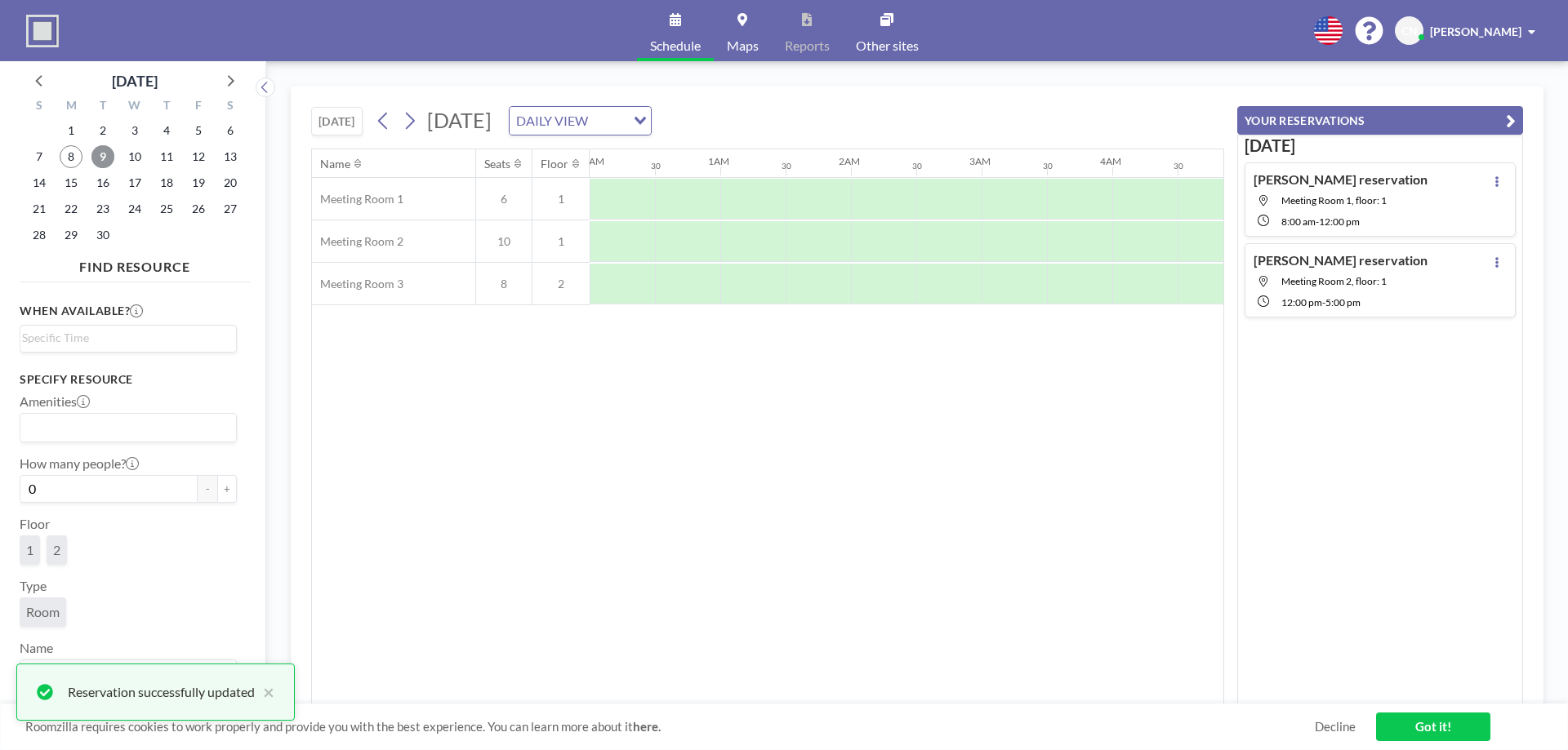
scroll to position [0, 980]
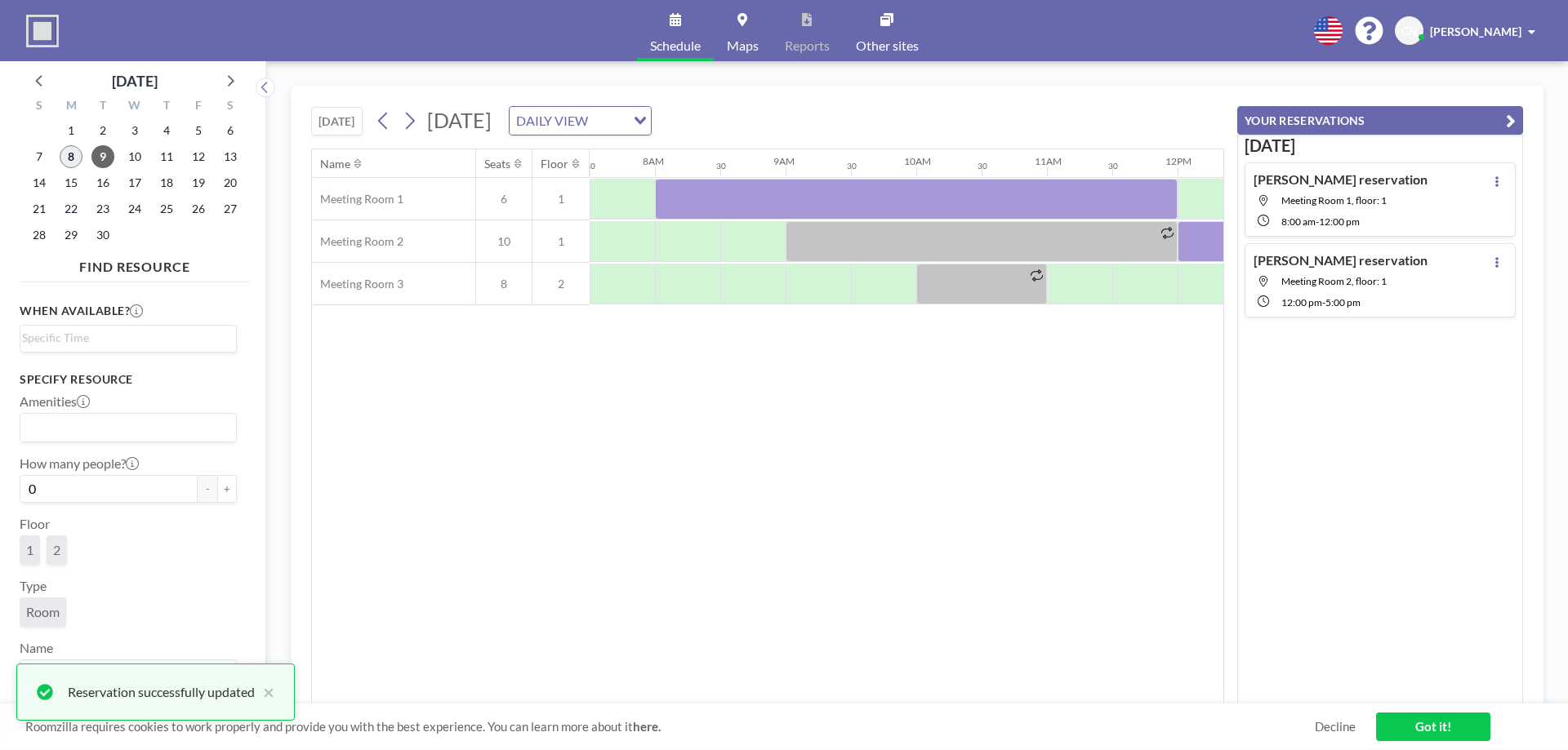
click at [76, 157] on span "8" at bounding box center [71, 156] width 23 height 23
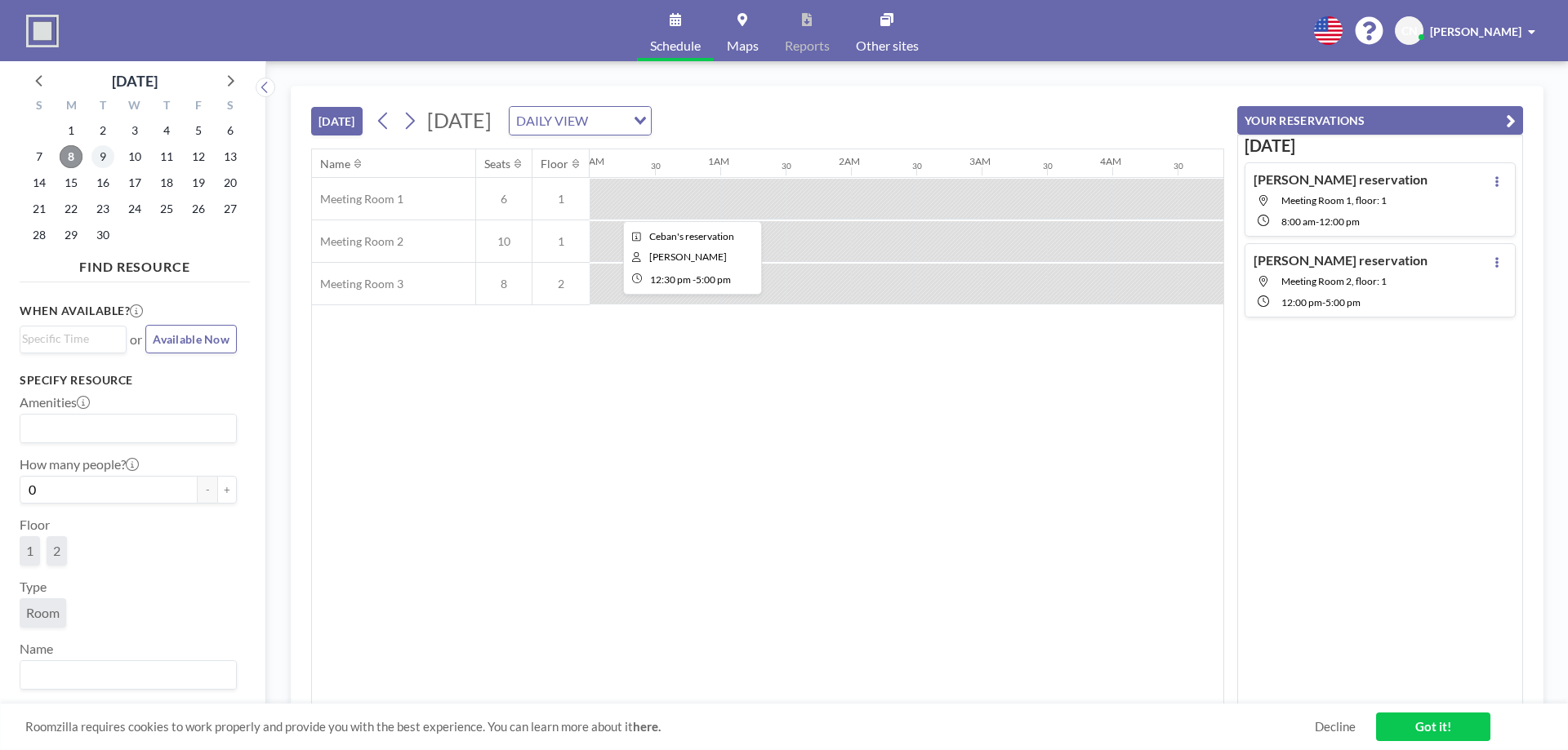
scroll to position [0, 1828]
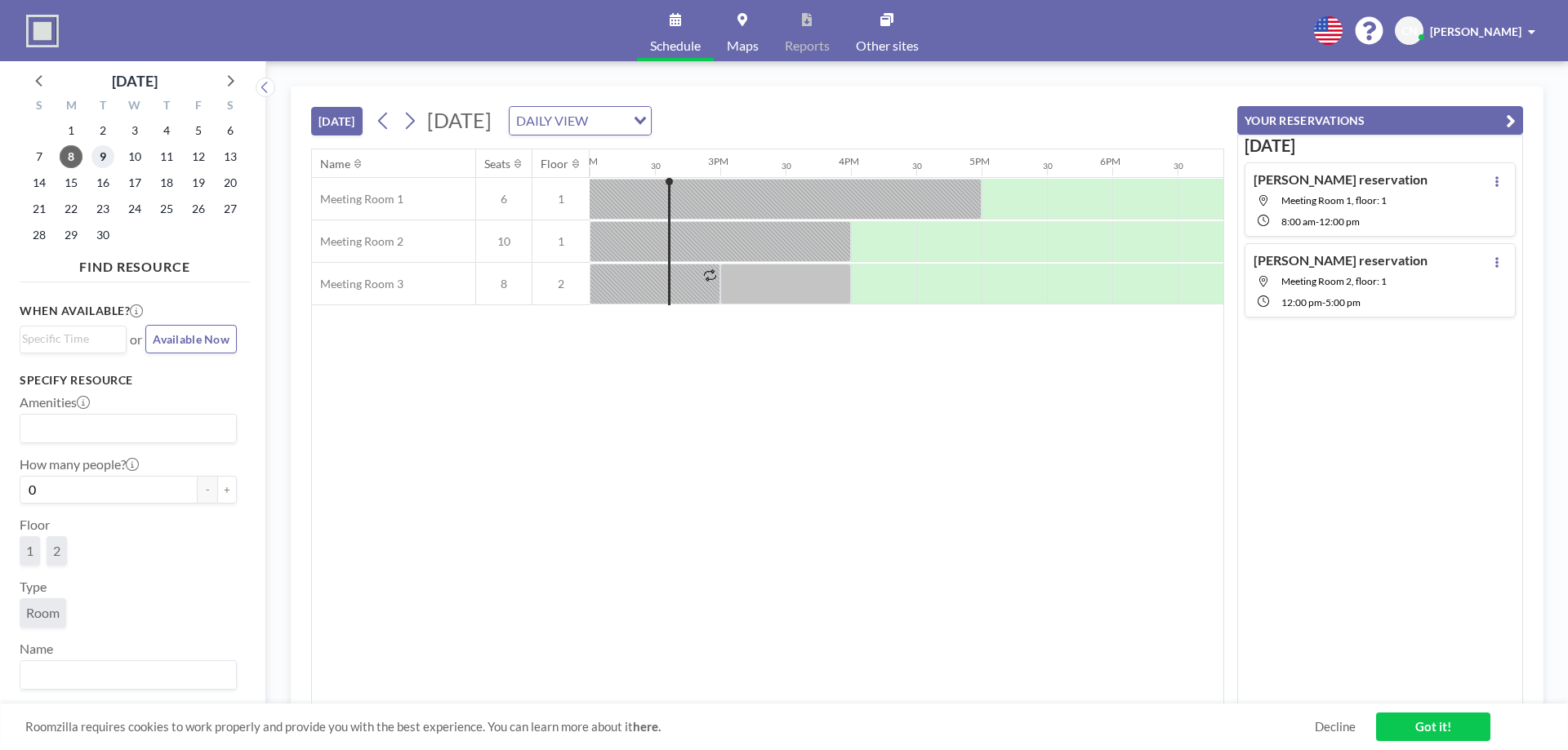
click at [103, 163] on span "9" at bounding box center [102, 156] width 23 height 23
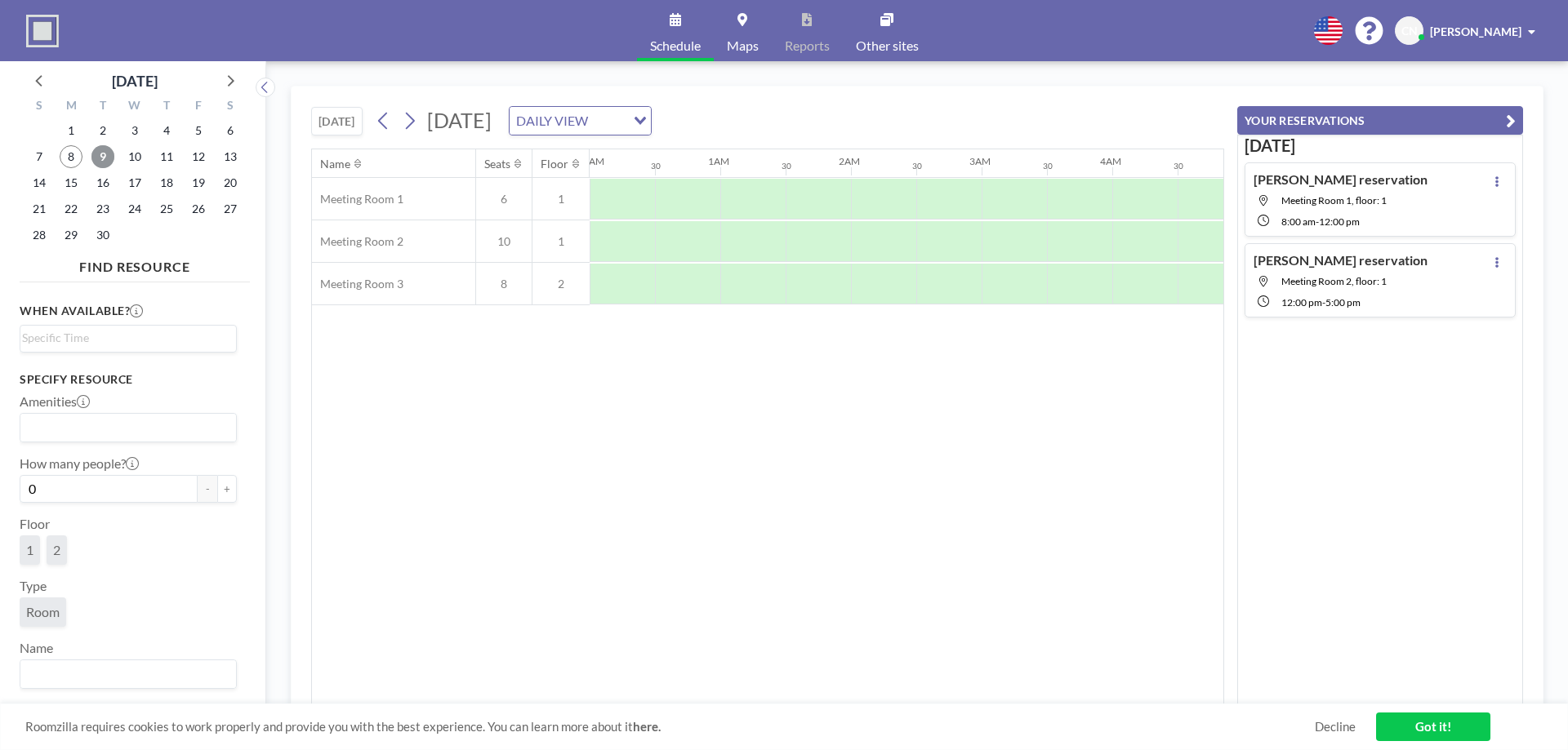
scroll to position [0, 980]
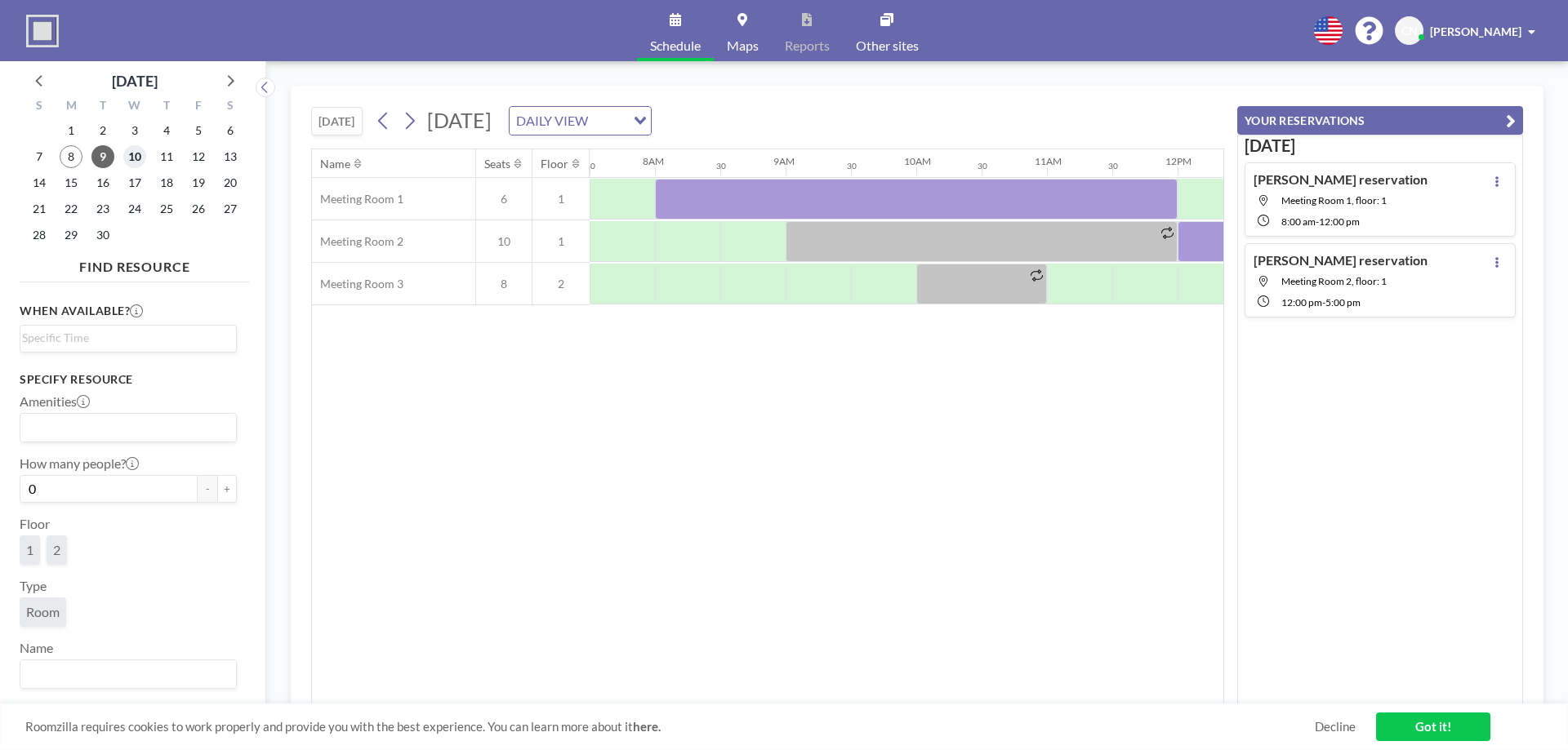
click at [135, 158] on span "10" at bounding box center [134, 156] width 23 height 23
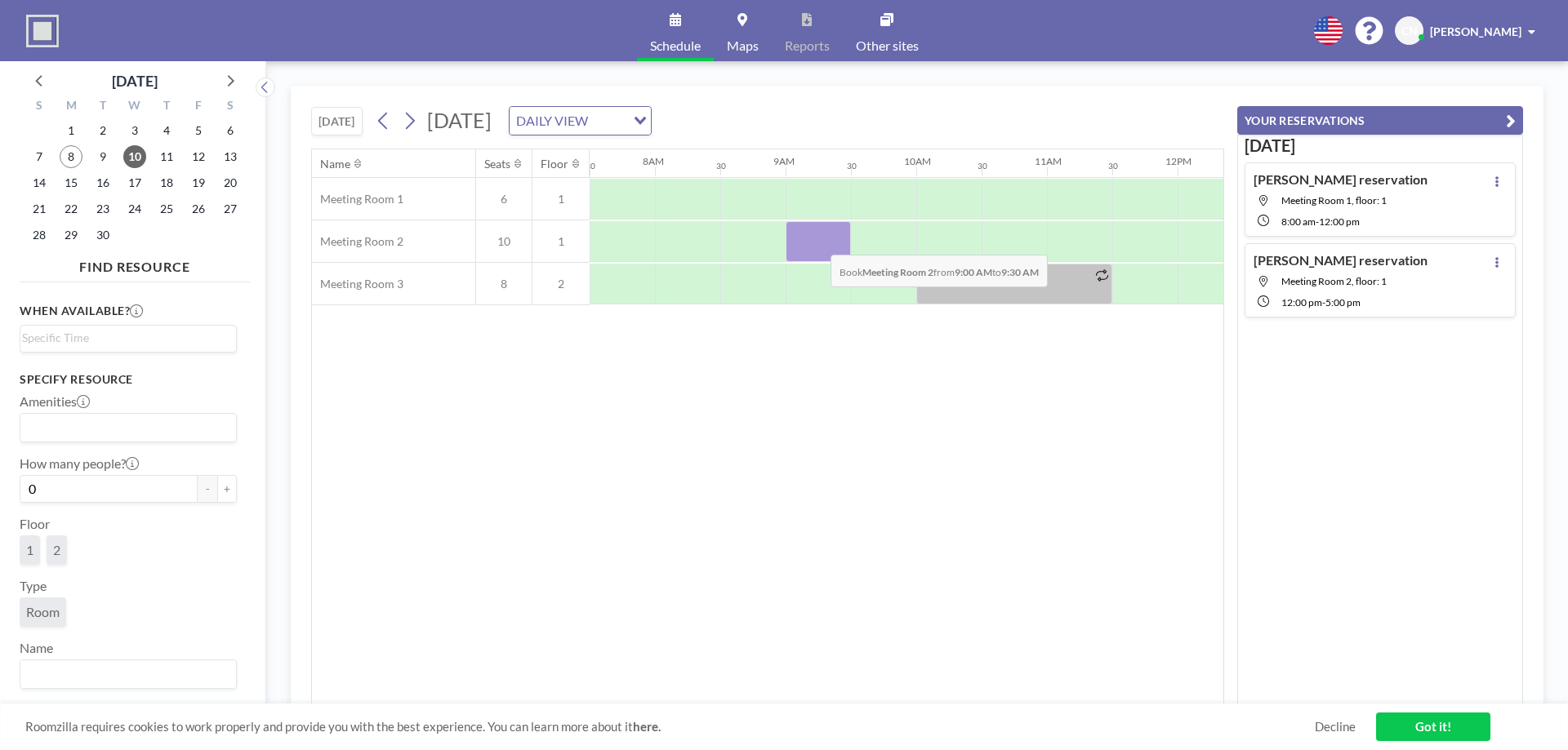
click at [817, 243] on div at bounding box center [818, 241] width 65 height 40
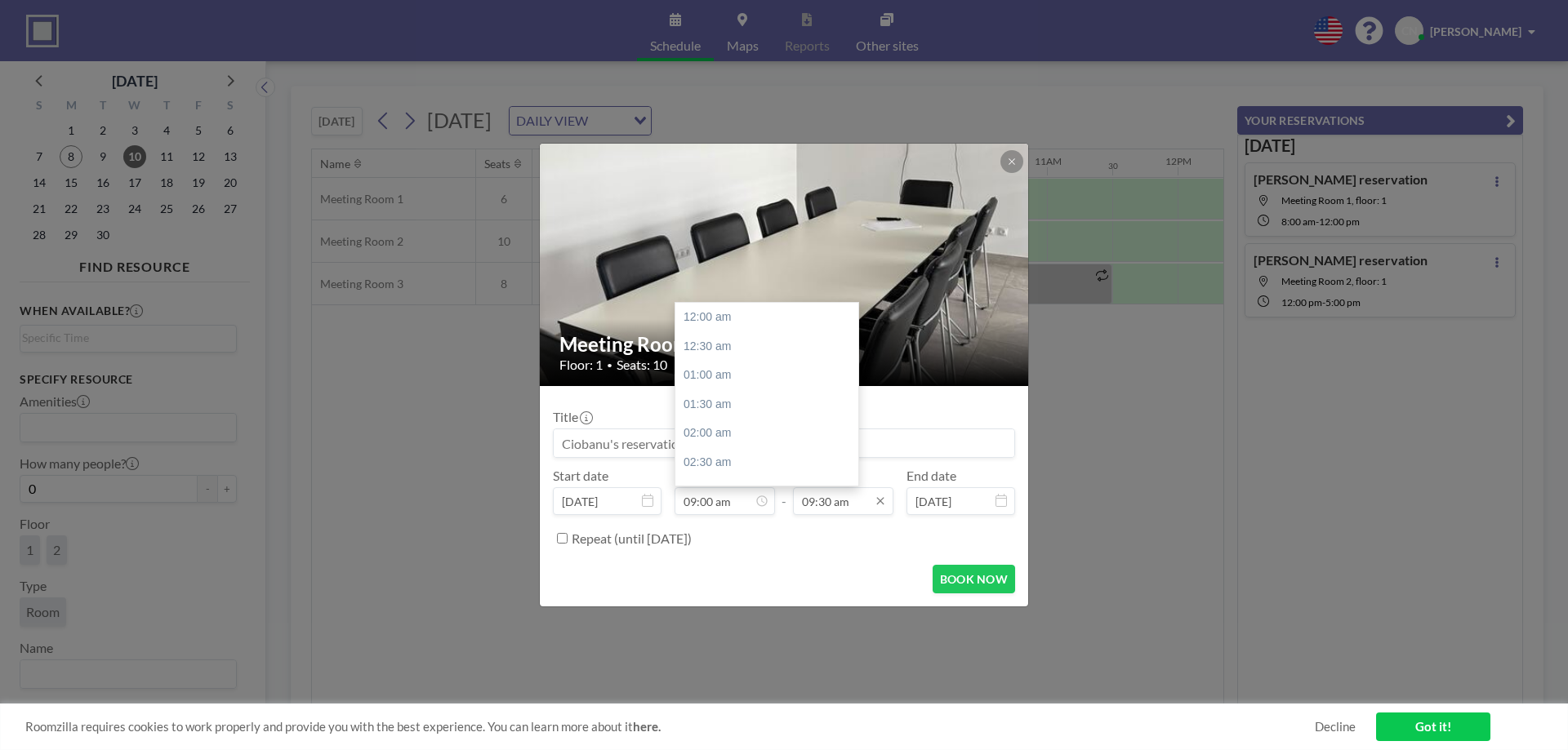
scroll to position [523, 0]
click at [833, 497] on input "09:30 am" at bounding box center [842, 501] width 100 height 28
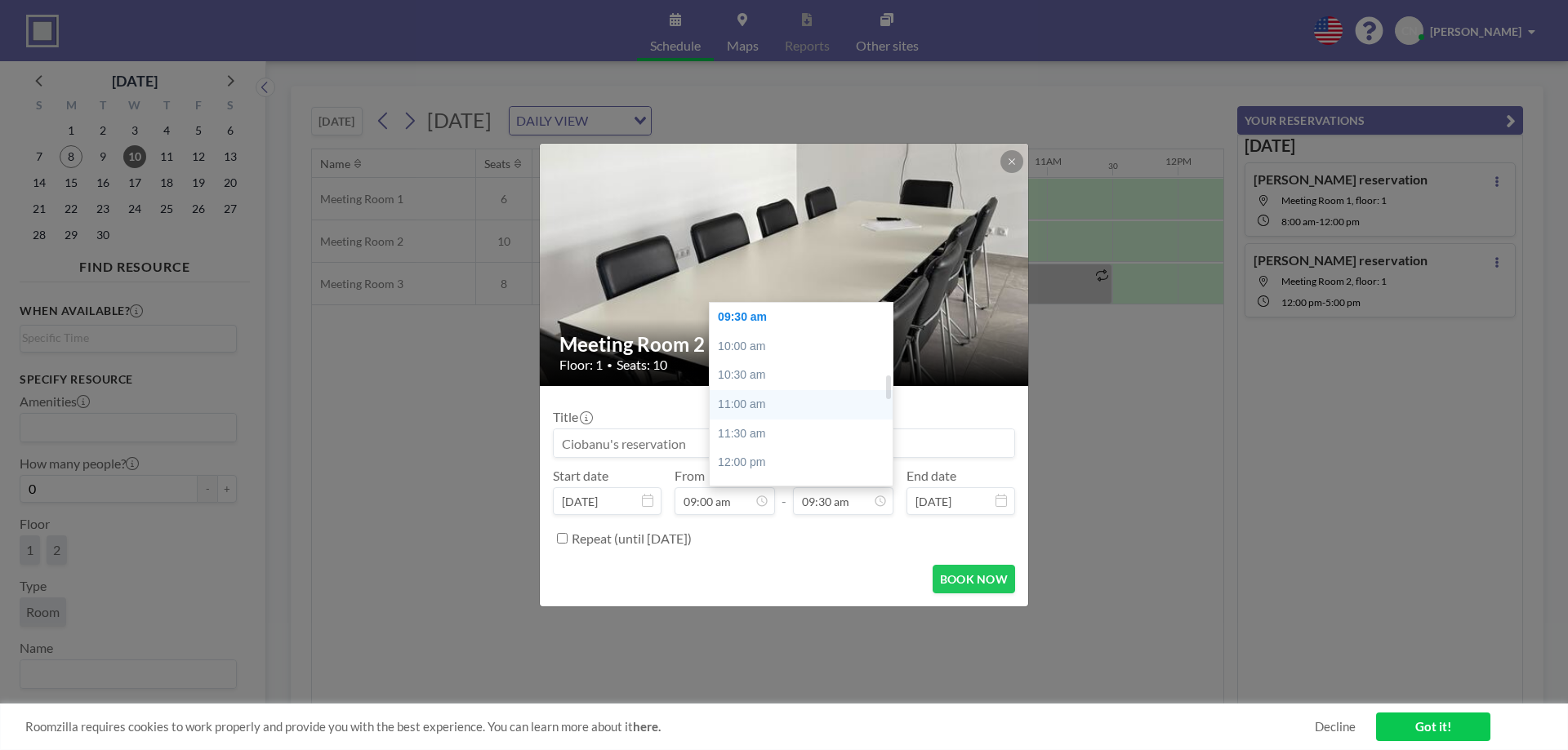
scroll to position [796, 0]
click at [759, 476] on div "04:30 pm" at bounding box center [805, 479] width 191 height 29
type input "04:30 pm"
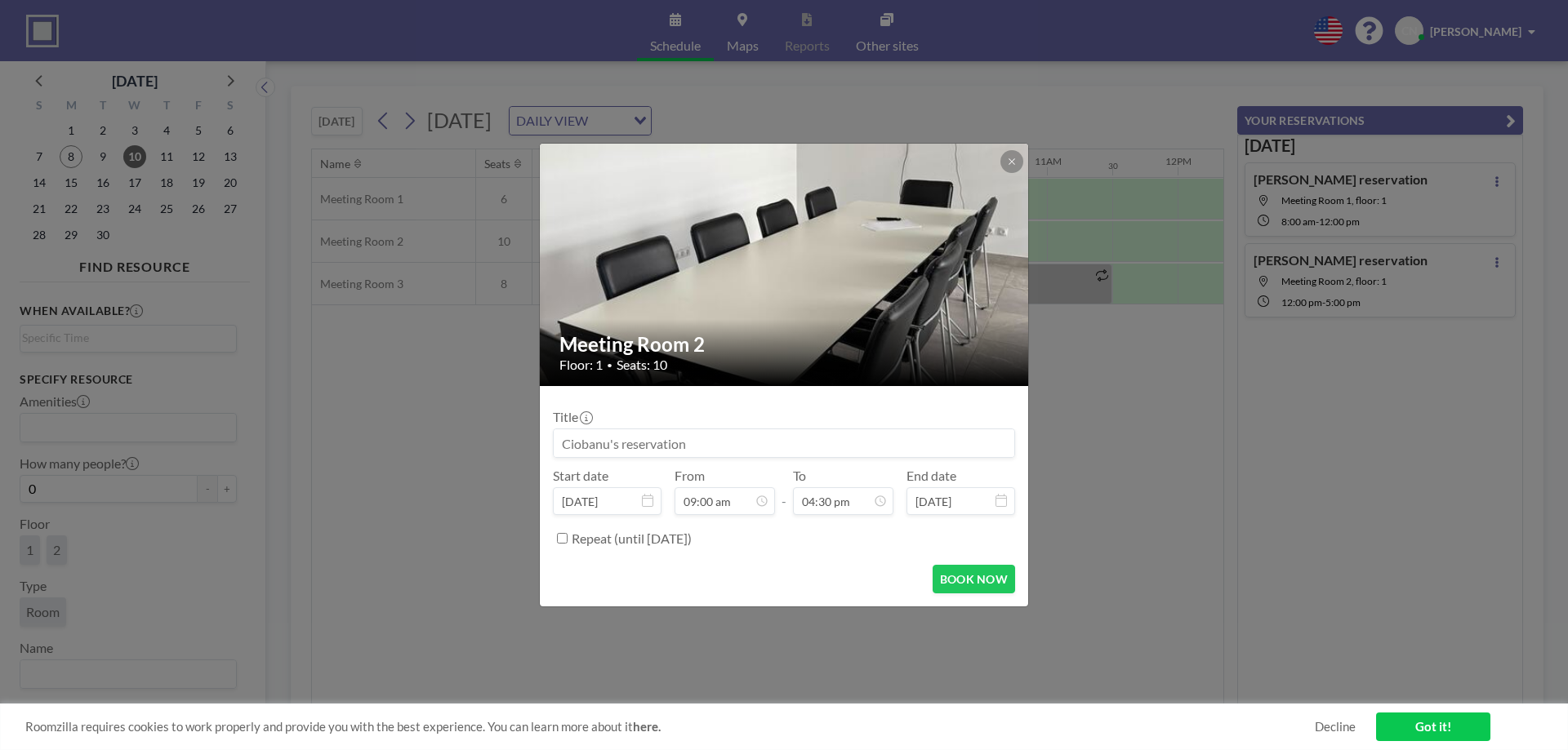
scroll to position [959, 0]
click at [994, 582] on button "BOOK NOW" at bounding box center [974, 579] width 83 height 29
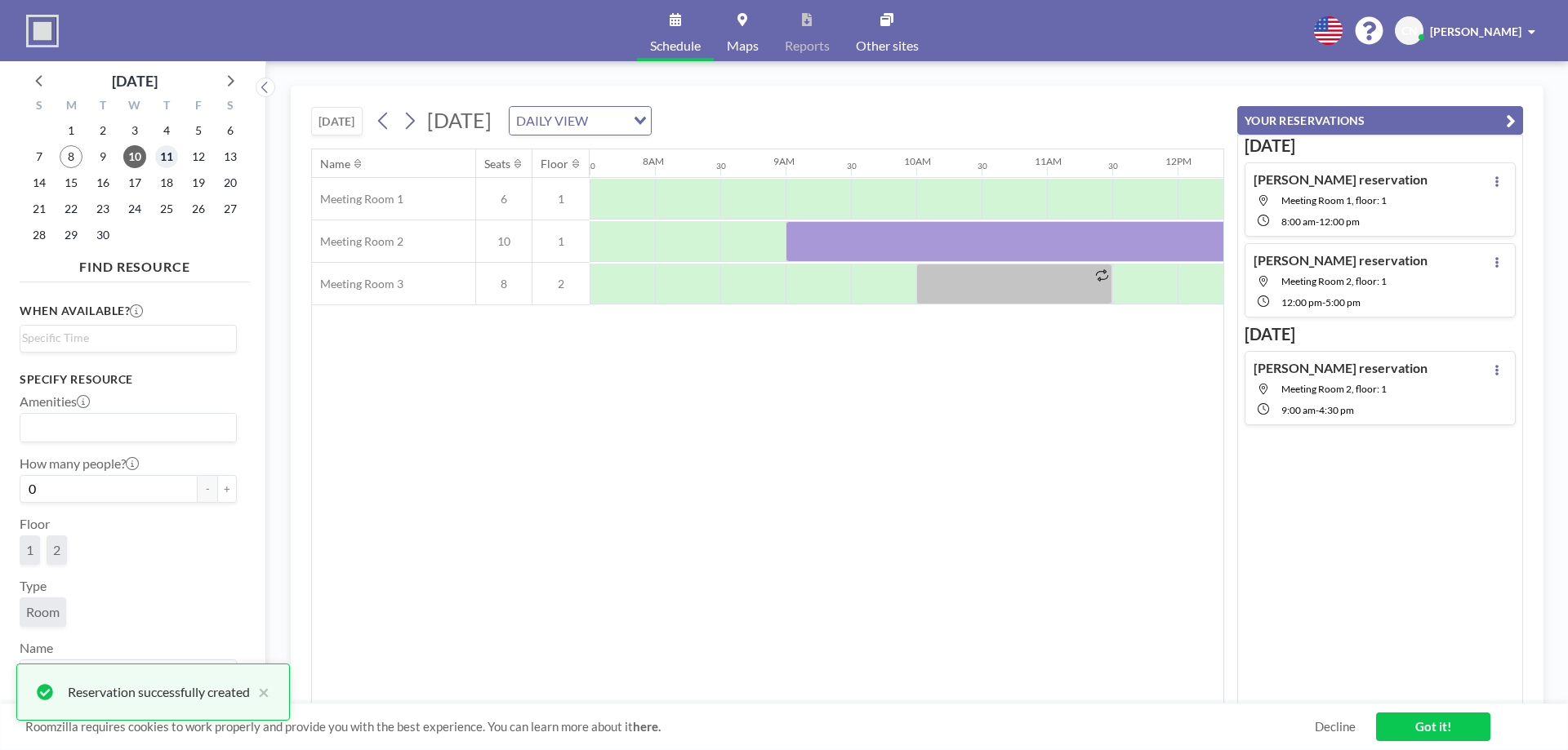
click at [175, 156] on span "11" at bounding box center [166, 156] width 23 height 23
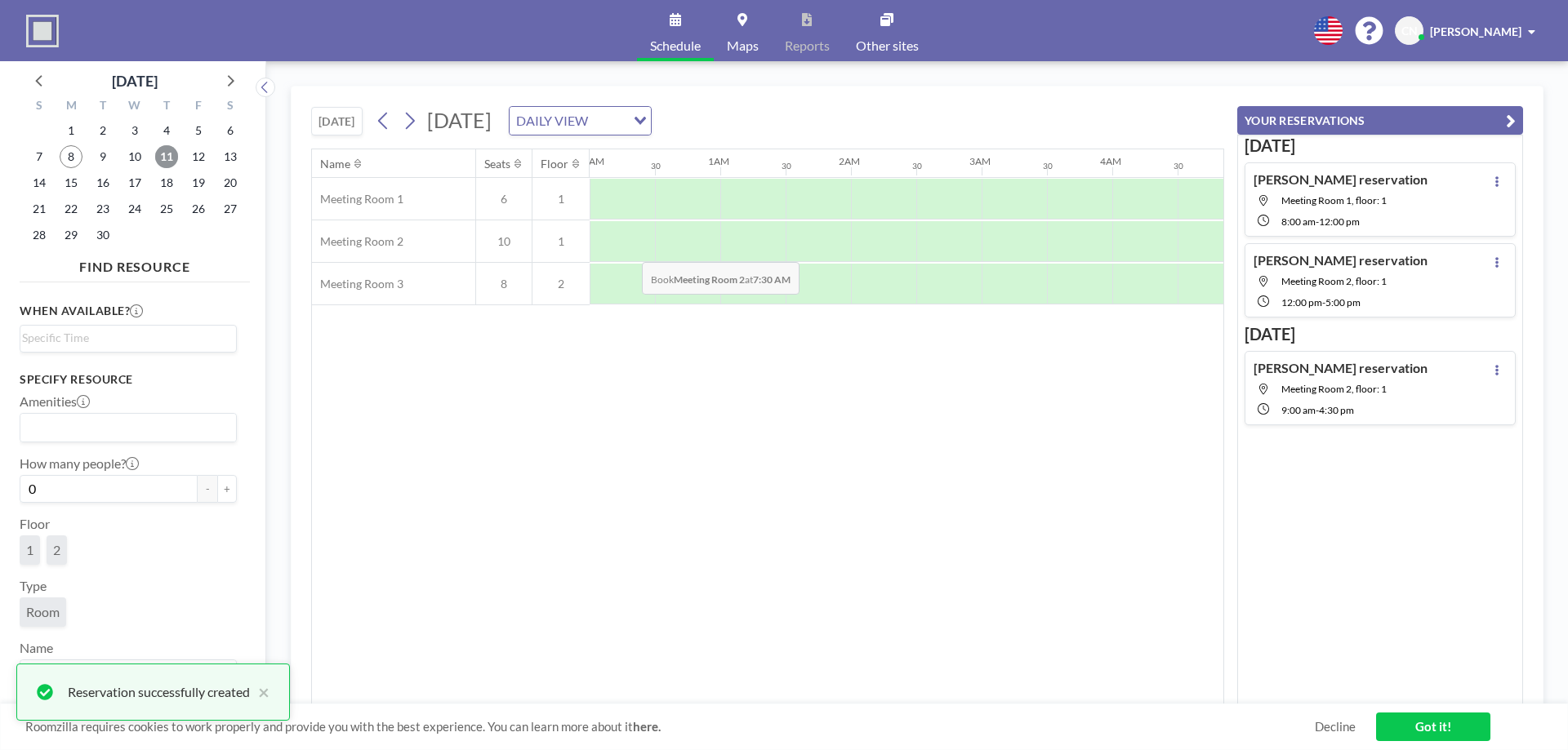
scroll to position [0, 980]
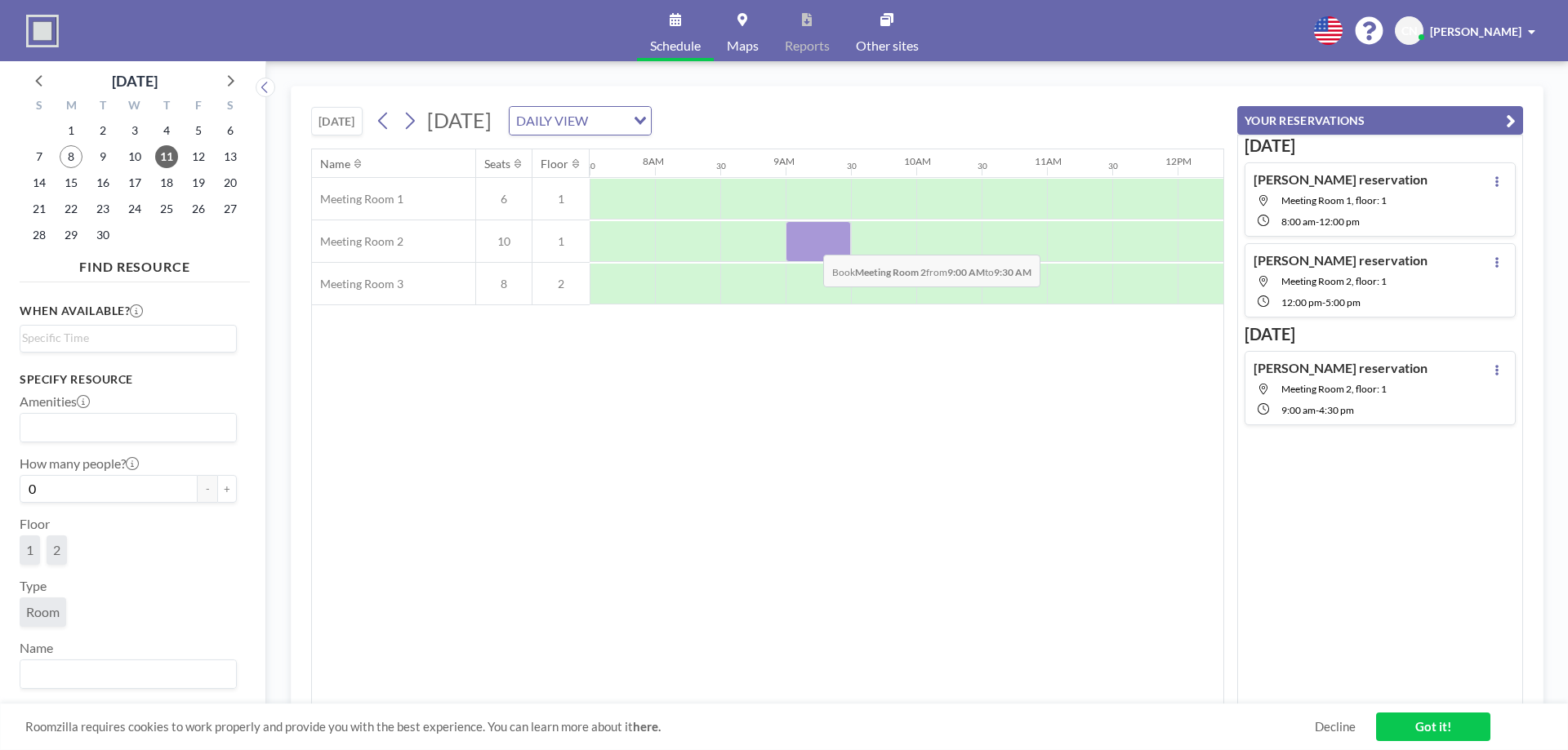
click at [810, 243] on div at bounding box center [818, 241] width 65 height 40
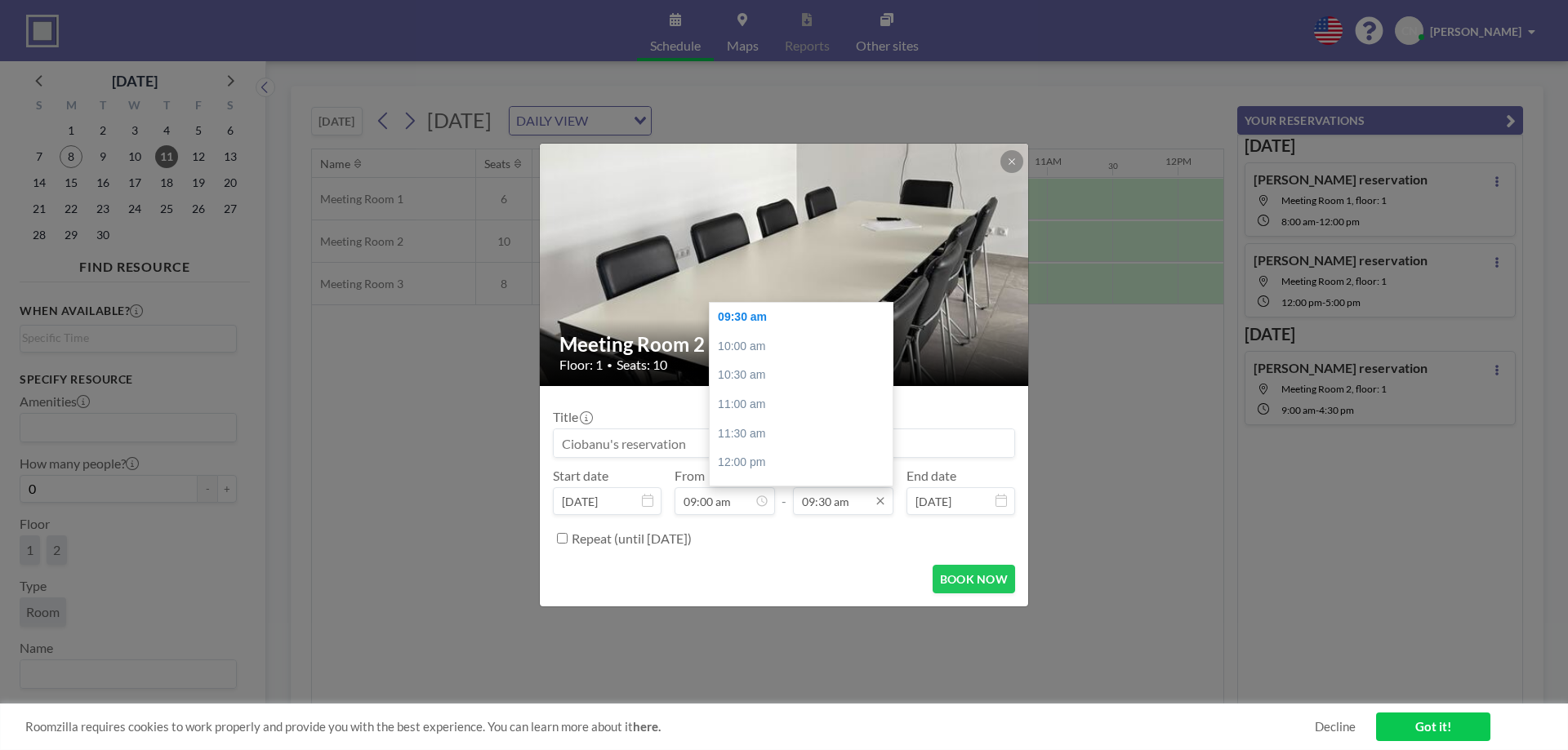
click at [830, 495] on input "09:30 am" at bounding box center [842, 501] width 100 height 28
click at [762, 346] on div "05:00 pm" at bounding box center [805, 345] width 191 height 29
type input "05:00 pm"
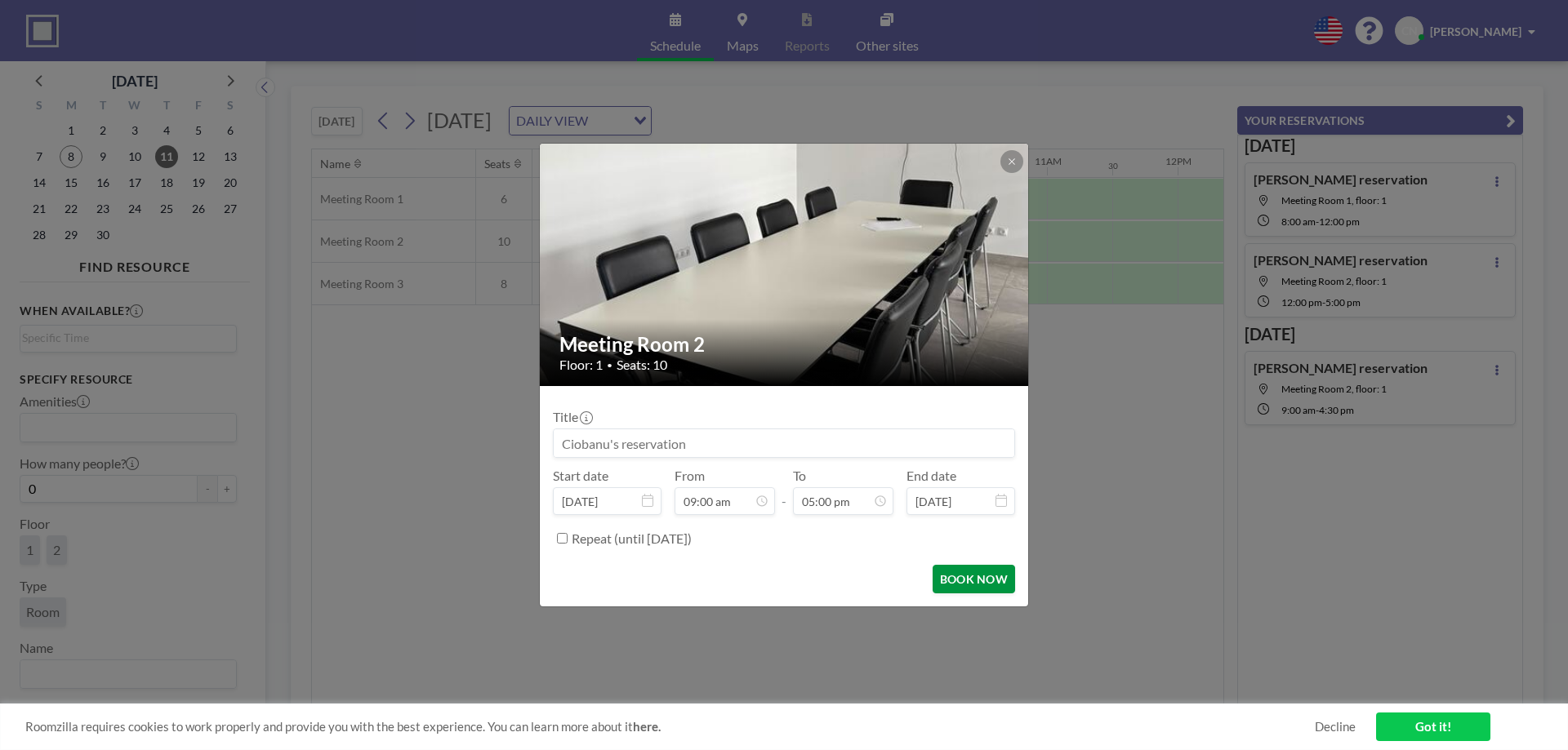
click at [975, 574] on button "BOOK NOW" at bounding box center [974, 579] width 83 height 29
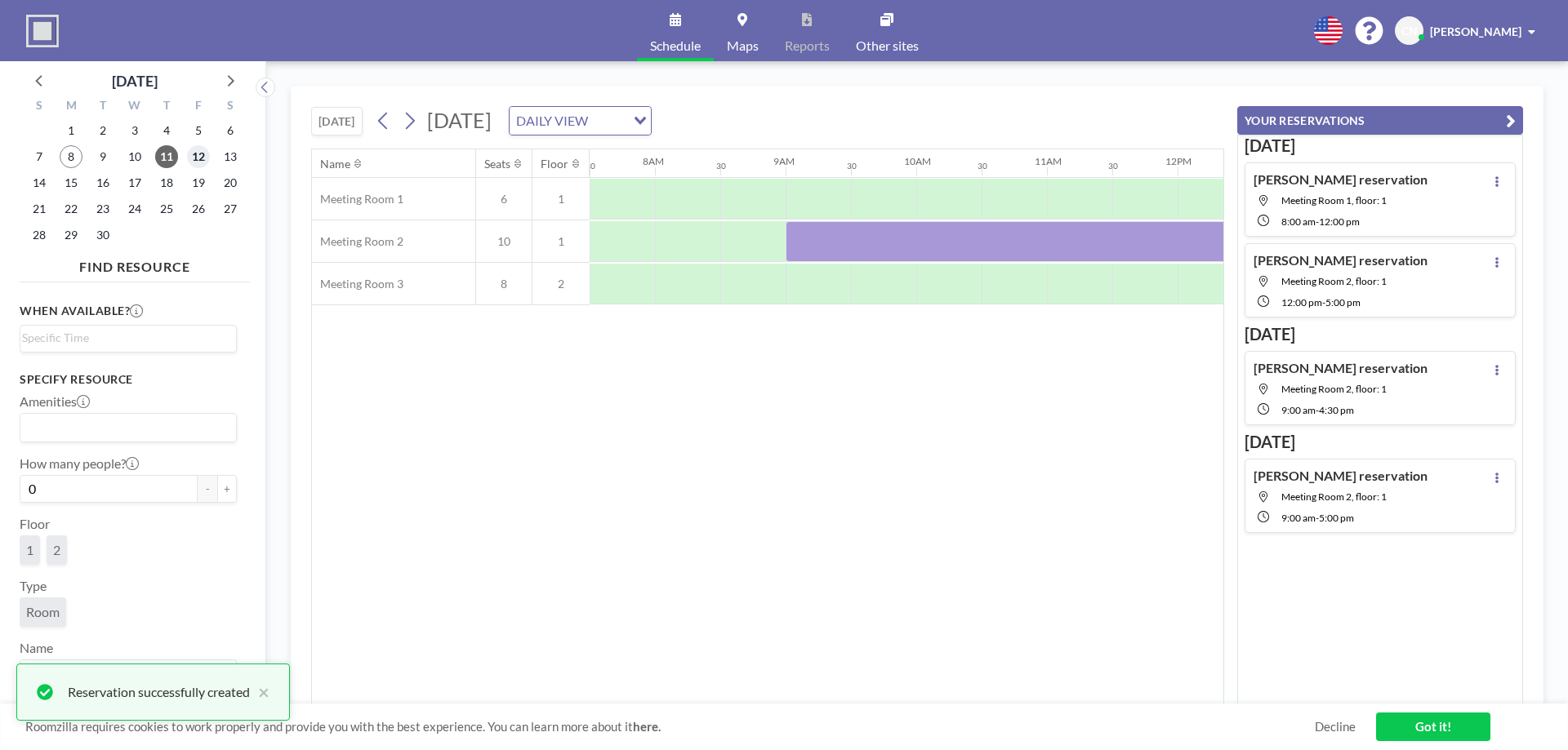
click at [196, 153] on span "12" at bounding box center [198, 156] width 23 height 23
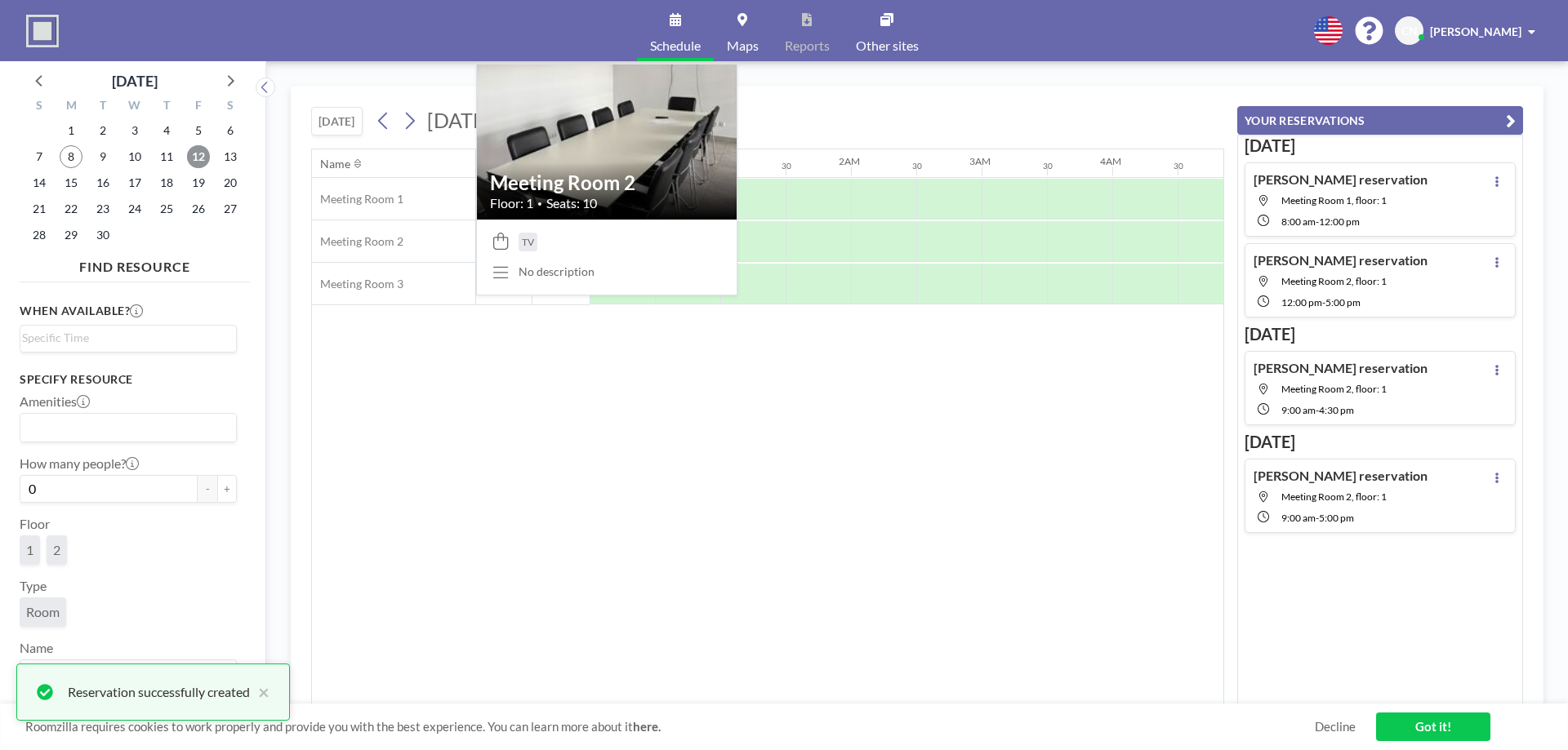
scroll to position [0, 980]
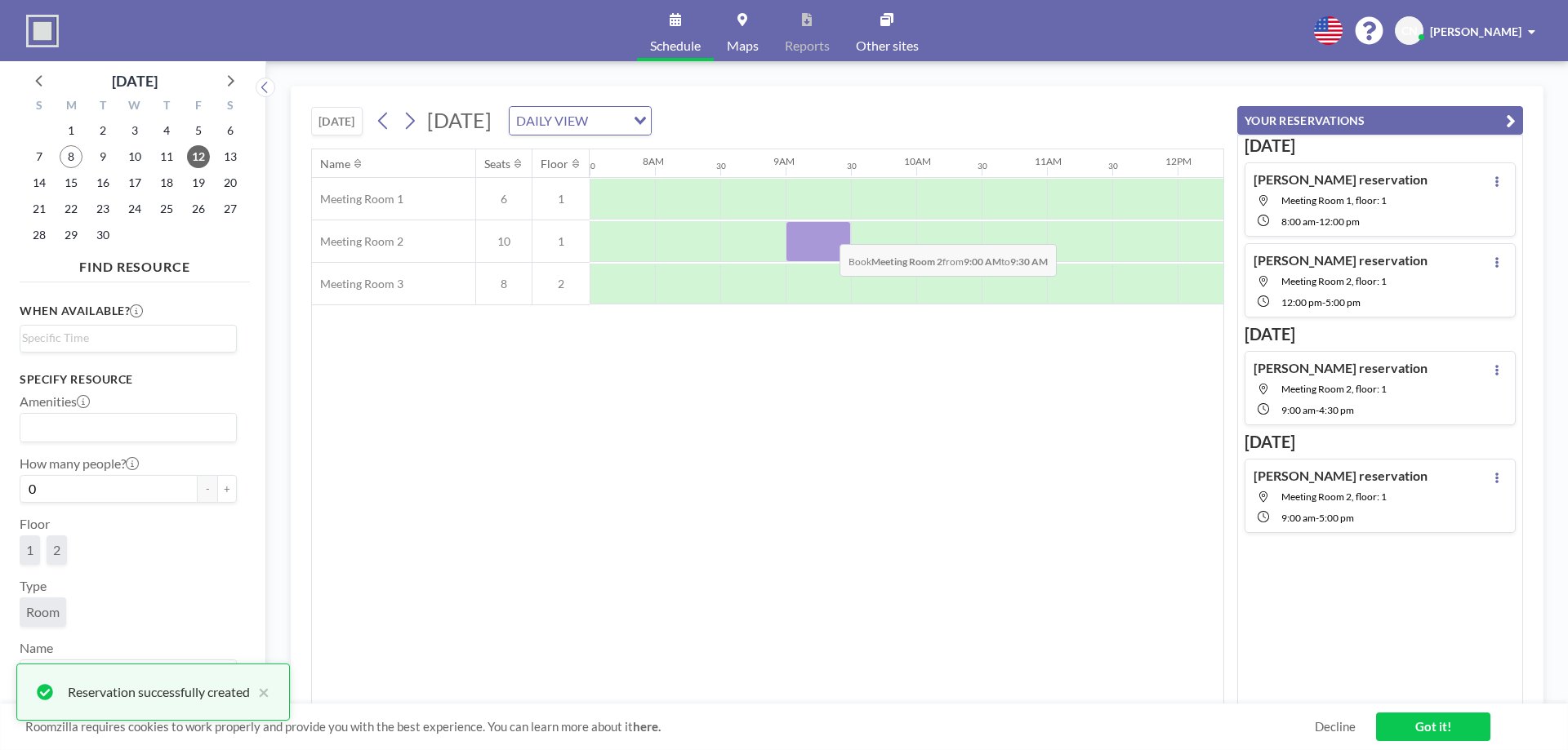
click at [826, 232] on div at bounding box center [818, 241] width 65 height 40
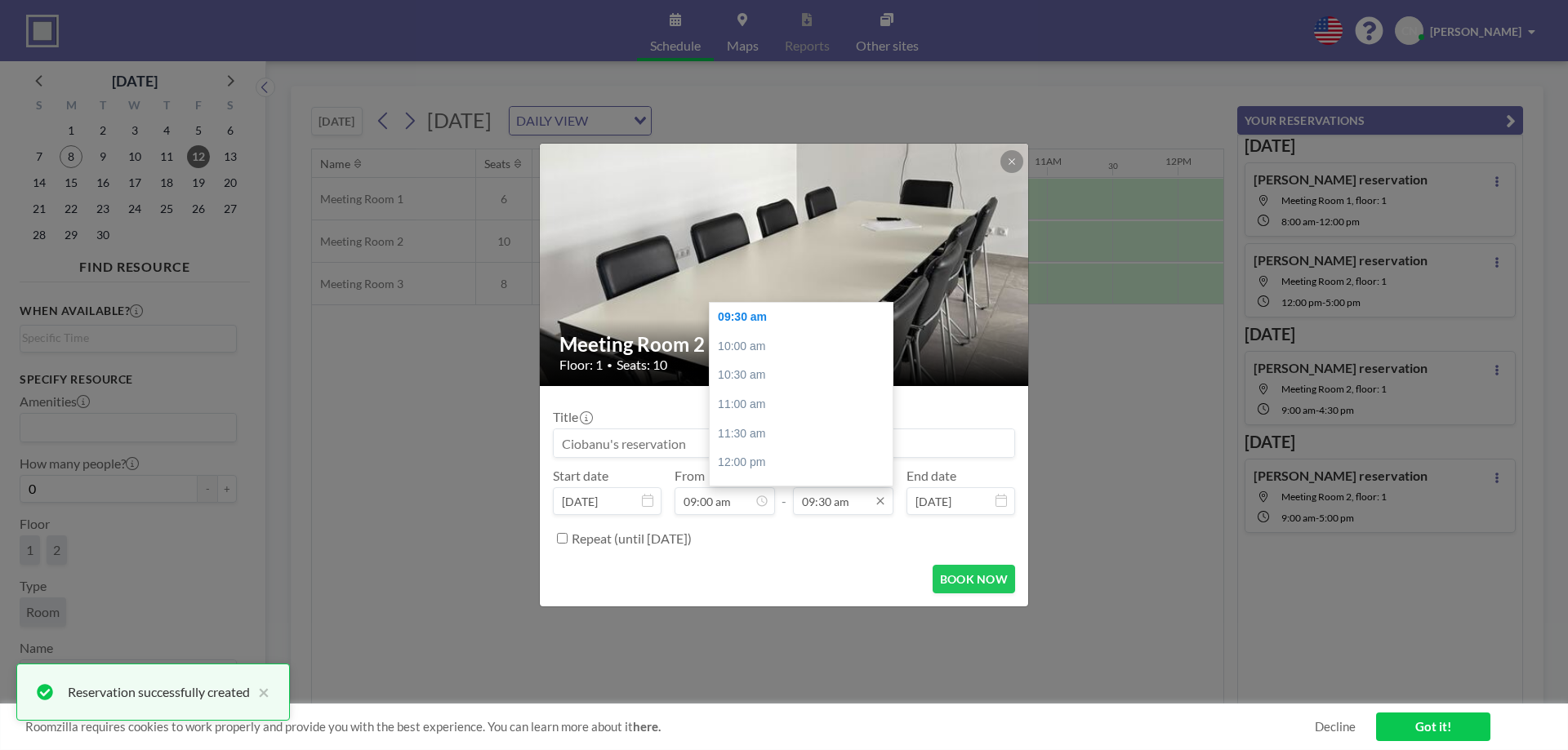
click at [837, 501] on input "09:30 am" at bounding box center [842, 501] width 100 height 28
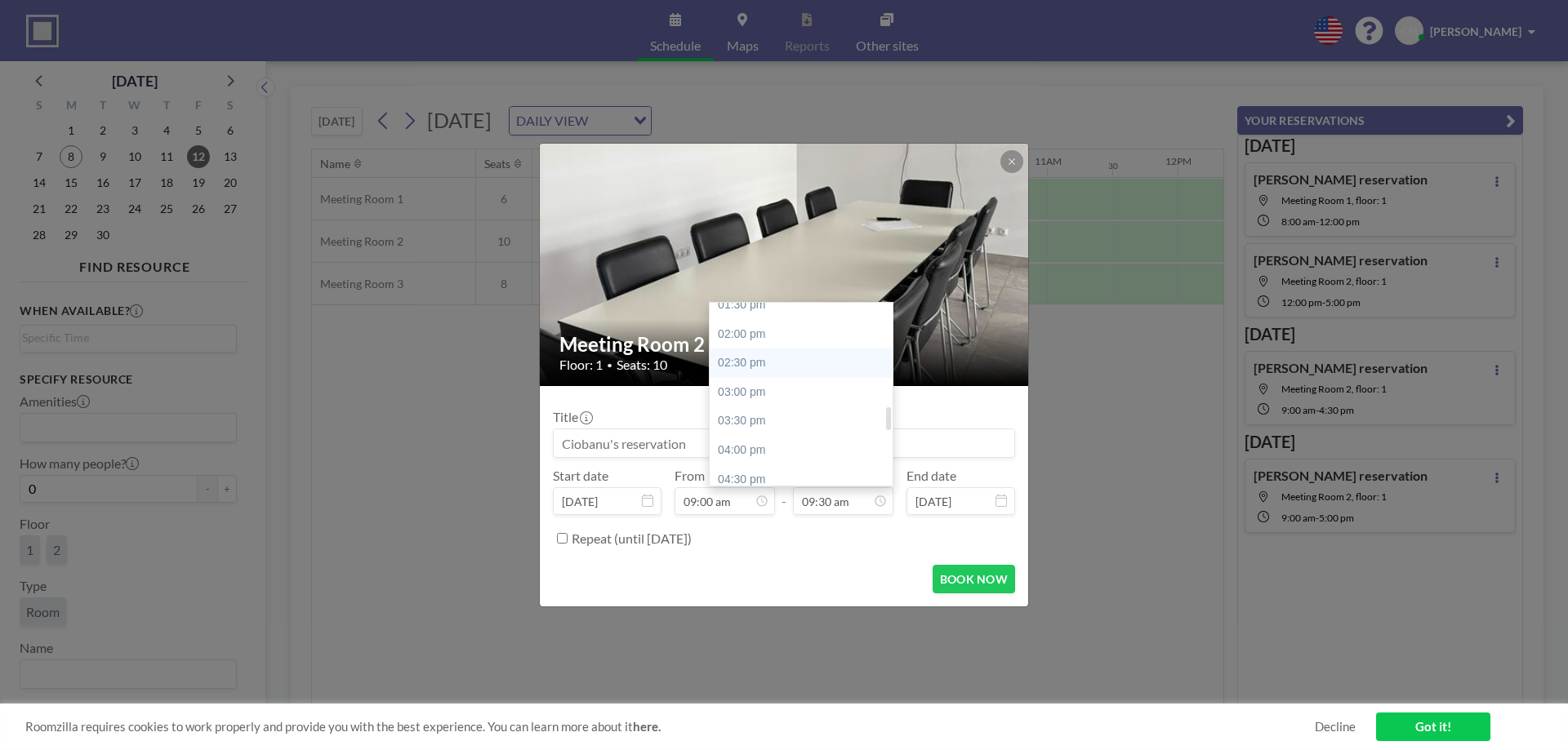
scroll to position [960, 0]
click at [755, 349] on div "05:00 pm" at bounding box center [805, 345] width 191 height 29
type input "05:00 pm"
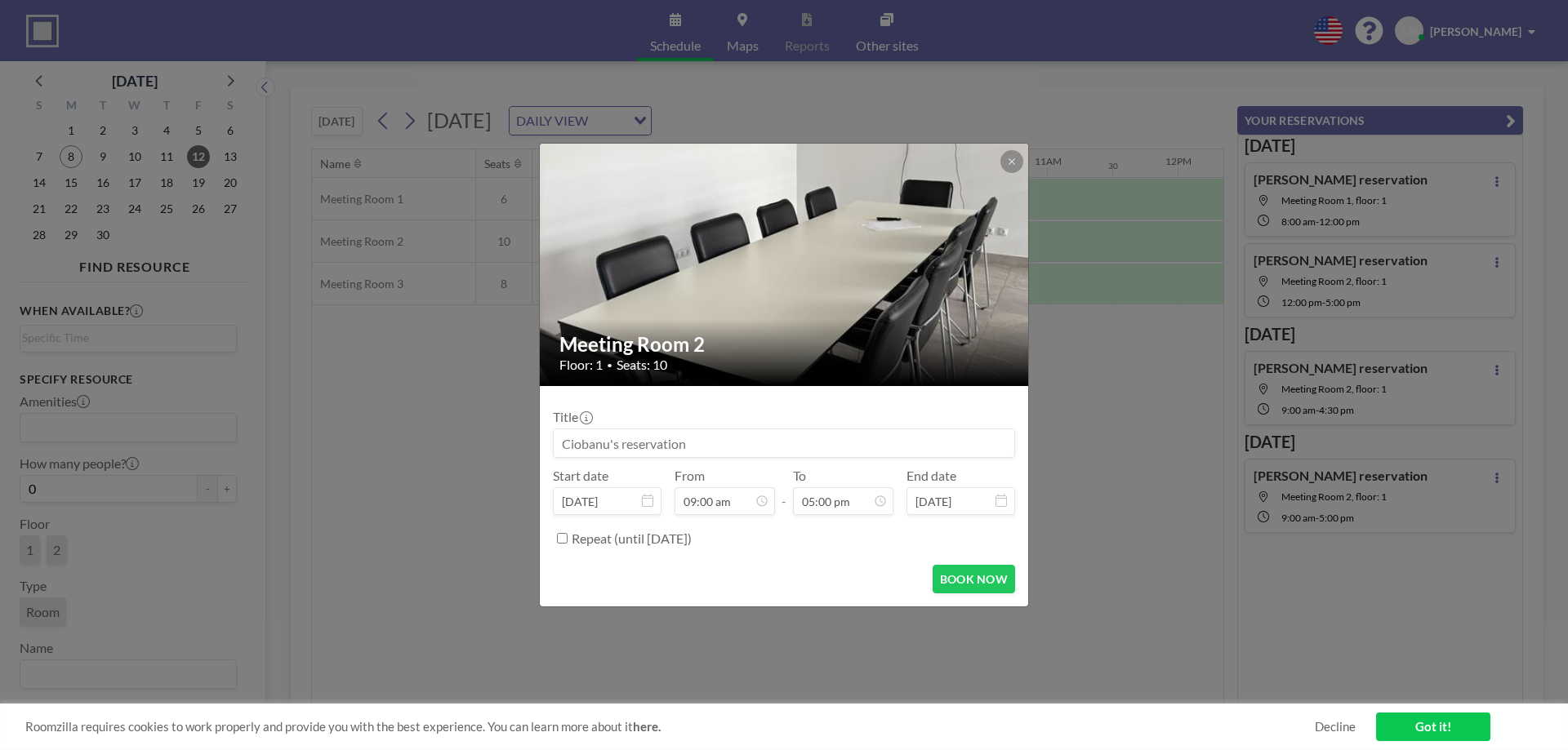
scroll to position [988, 0]
click at [941, 587] on button "BOOK NOW" at bounding box center [974, 579] width 83 height 29
